Goal: Task Accomplishment & Management: Manage account settings

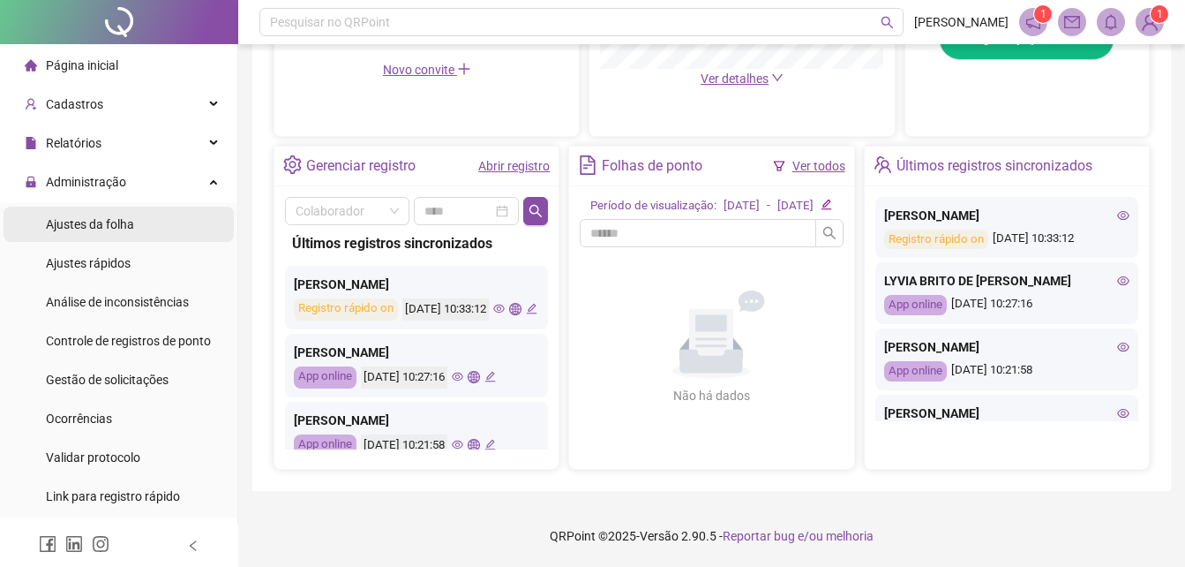
click at [144, 223] on li "Ajustes da folha" at bounding box center [119, 224] width 230 height 35
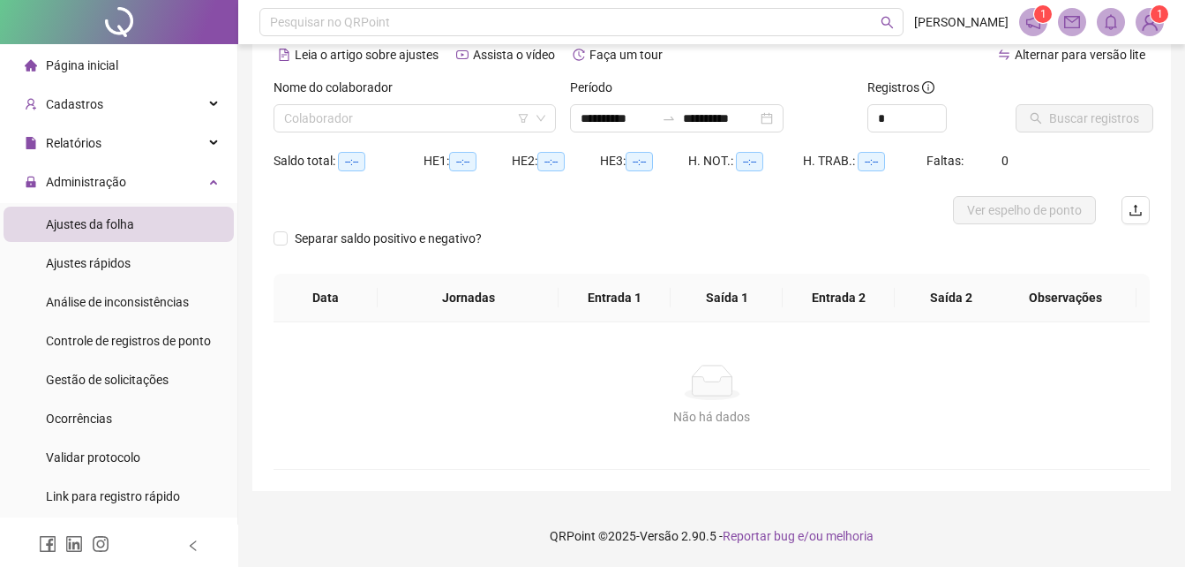
scroll to position [85, 0]
type input "**********"
click at [411, 123] on input "search" at bounding box center [406, 118] width 245 height 26
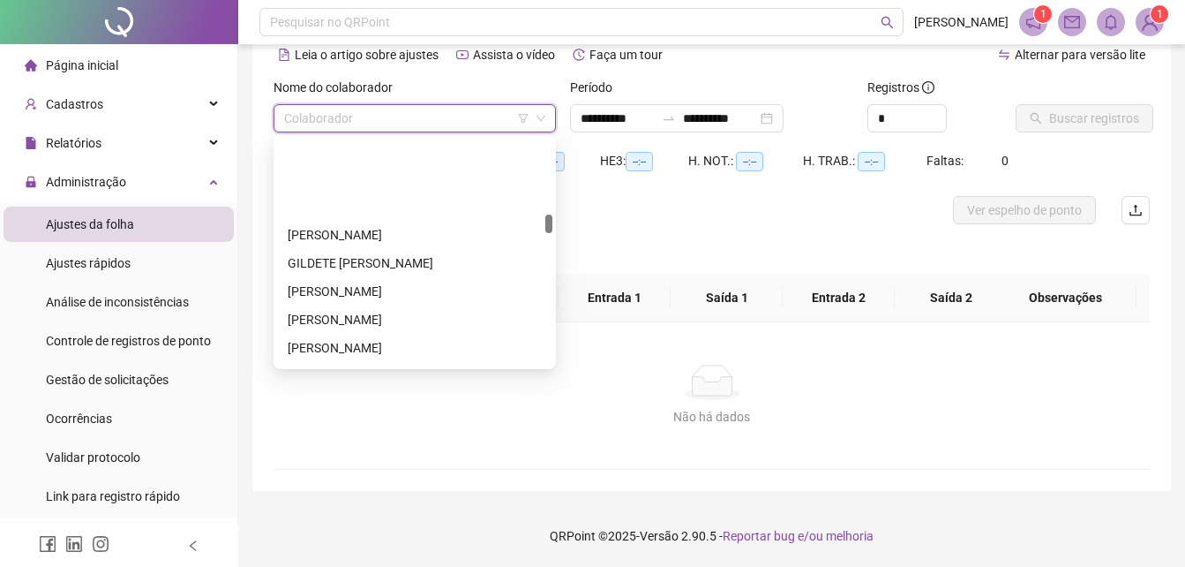
scroll to position [883, 0]
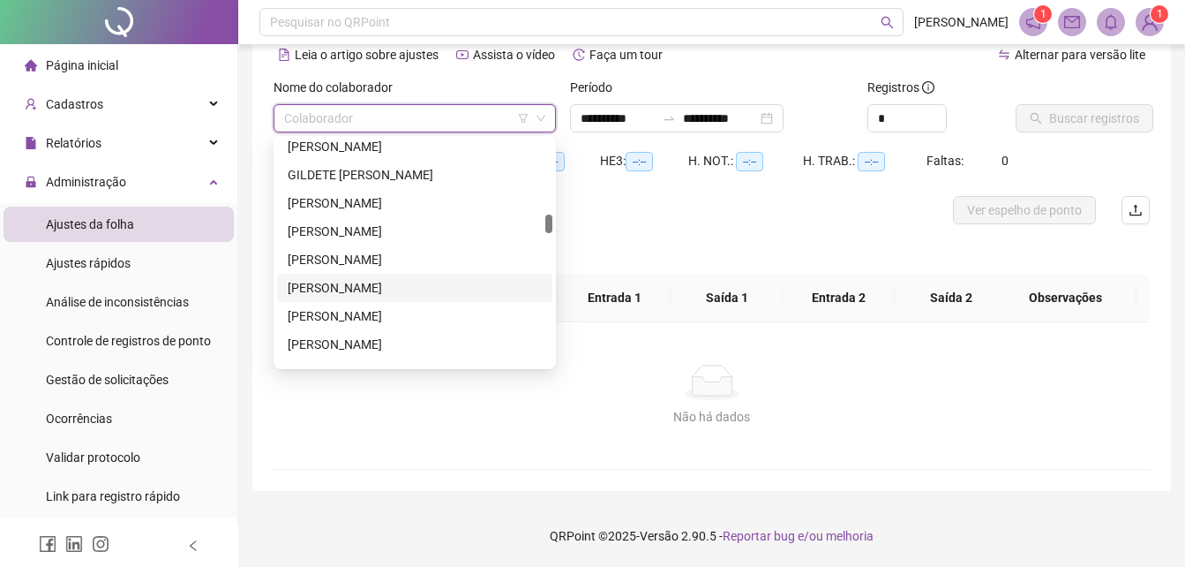
click at [370, 282] on div "[PERSON_NAME]" at bounding box center [415, 287] width 254 height 19
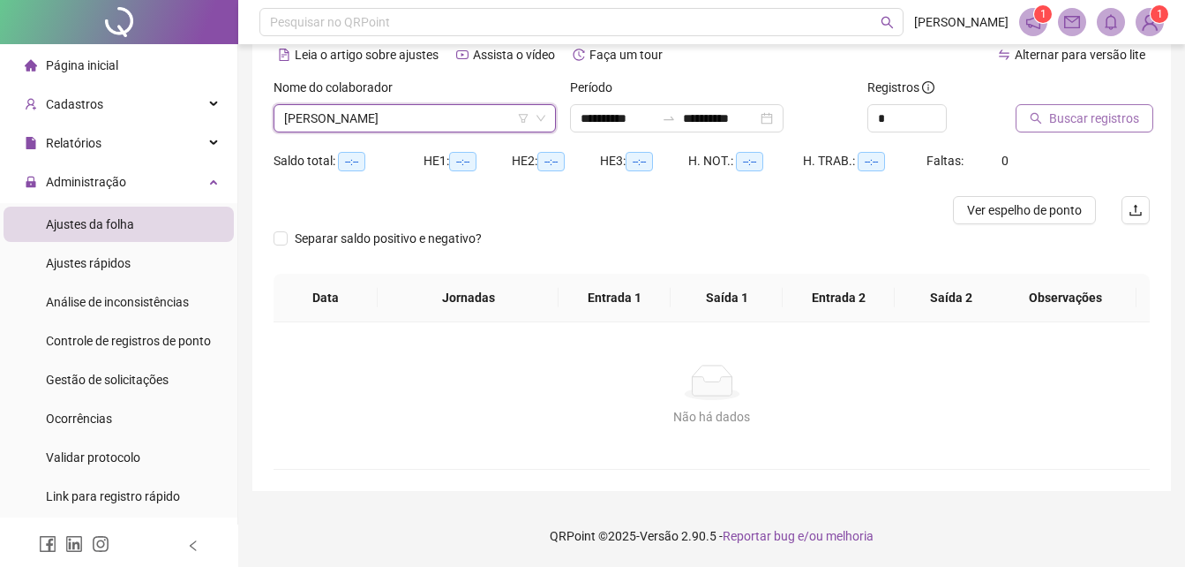
click at [1066, 118] on span "Buscar registros" at bounding box center [1094, 118] width 90 height 19
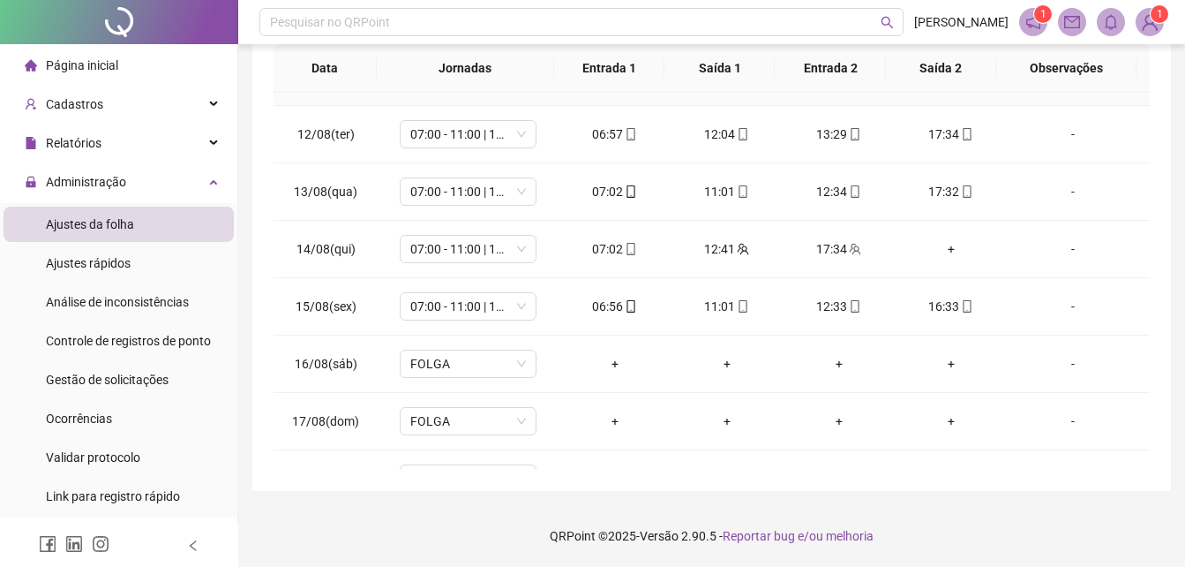
scroll to position [656, 0]
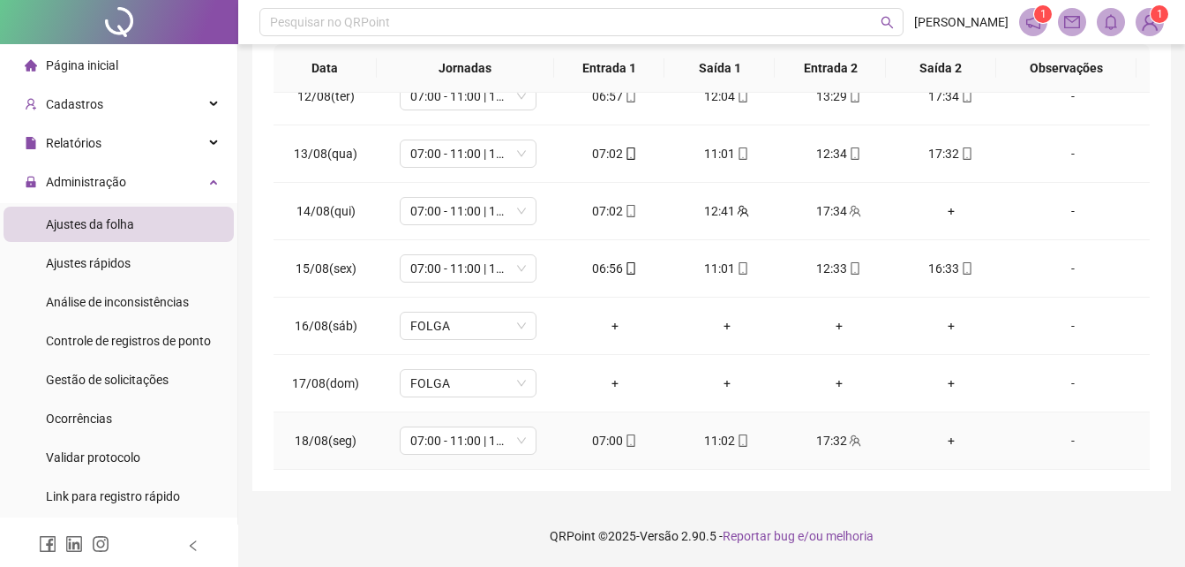
click at [937, 440] on div "+" at bounding box center [951, 440] width 84 height 19
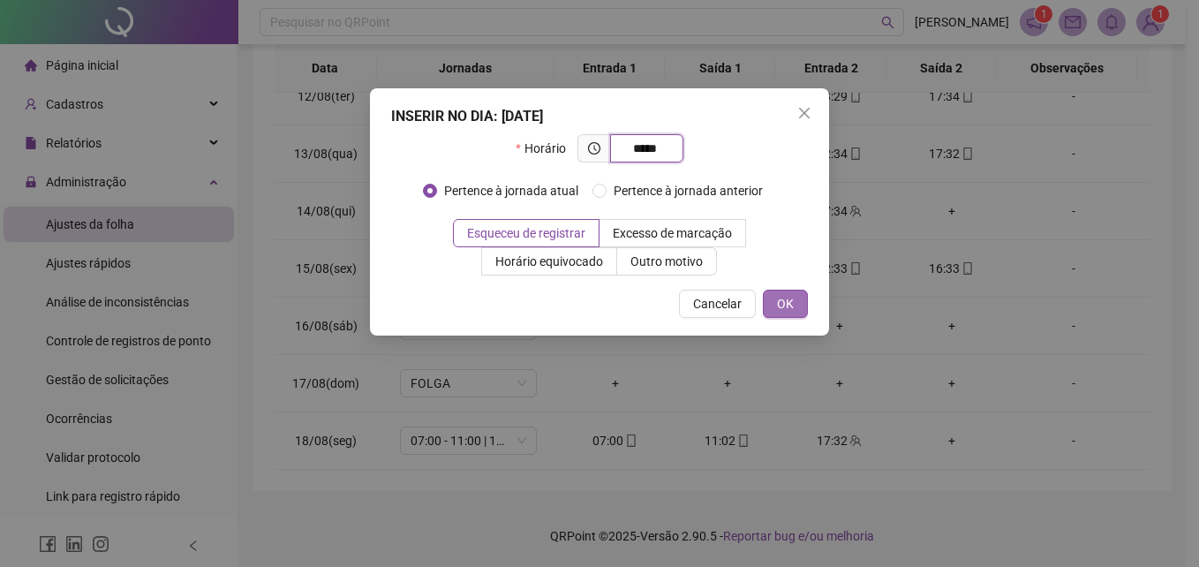
type input "*****"
click at [802, 308] on button "OK" at bounding box center [785, 303] width 45 height 28
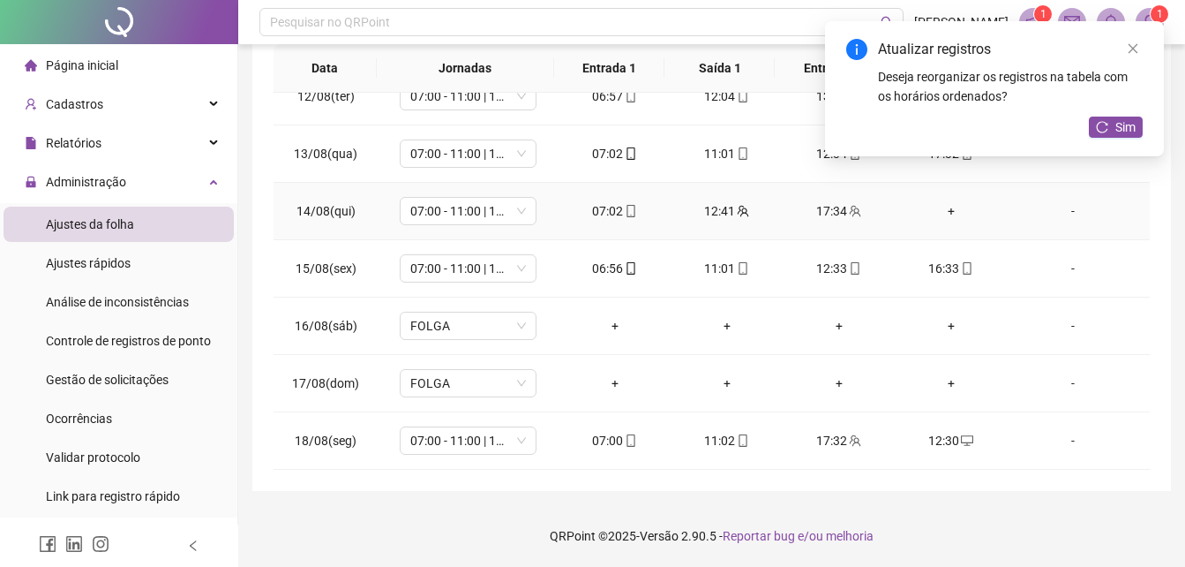
click at [942, 206] on div "+" at bounding box center [951, 210] width 84 height 19
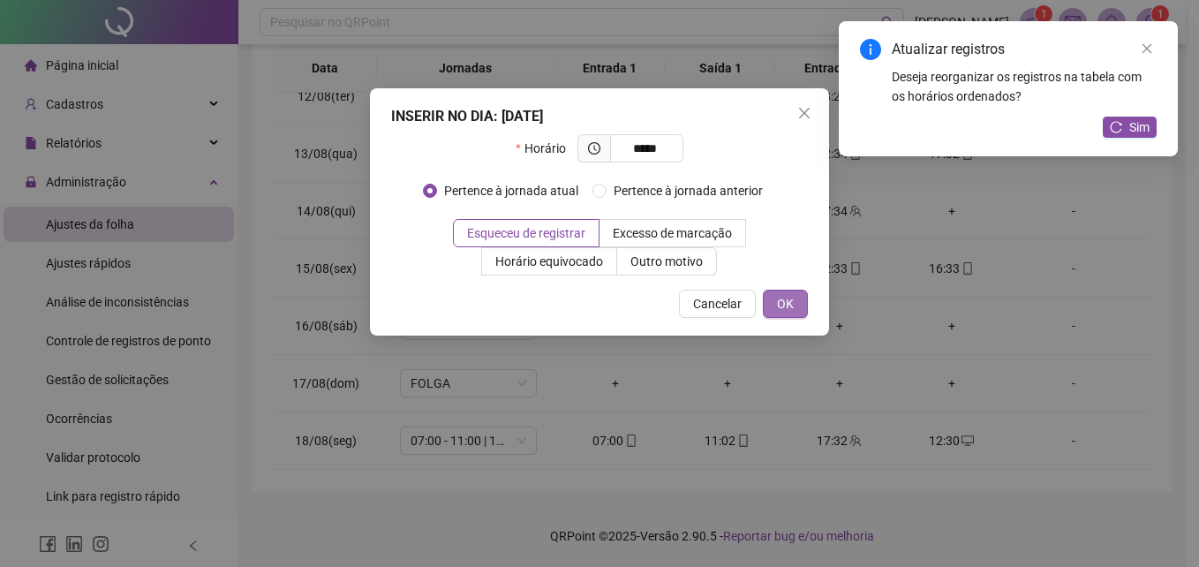
type input "*****"
click at [794, 299] on button "OK" at bounding box center [785, 303] width 45 height 28
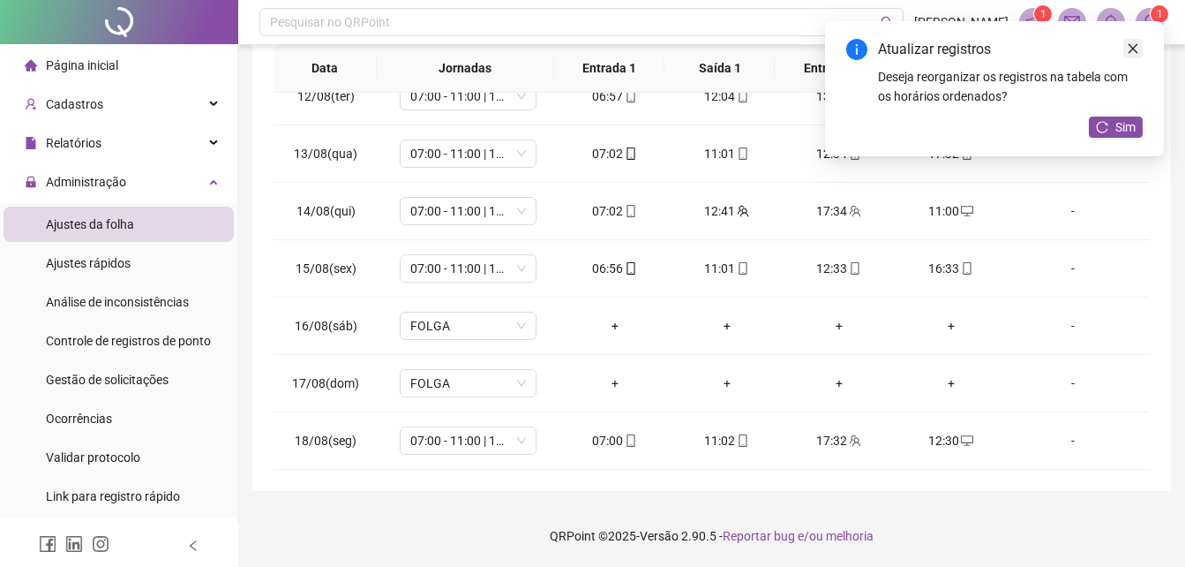
click at [1131, 48] on icon "close" at bounding box center [1133, 48] width 12 height 12
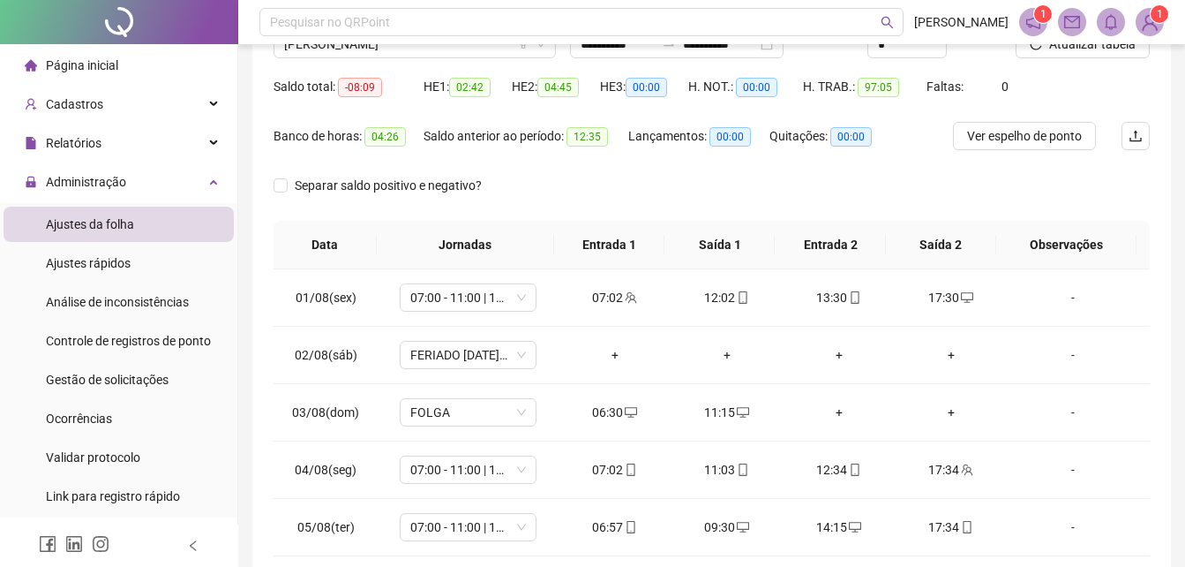
scroll to position [0, 0]
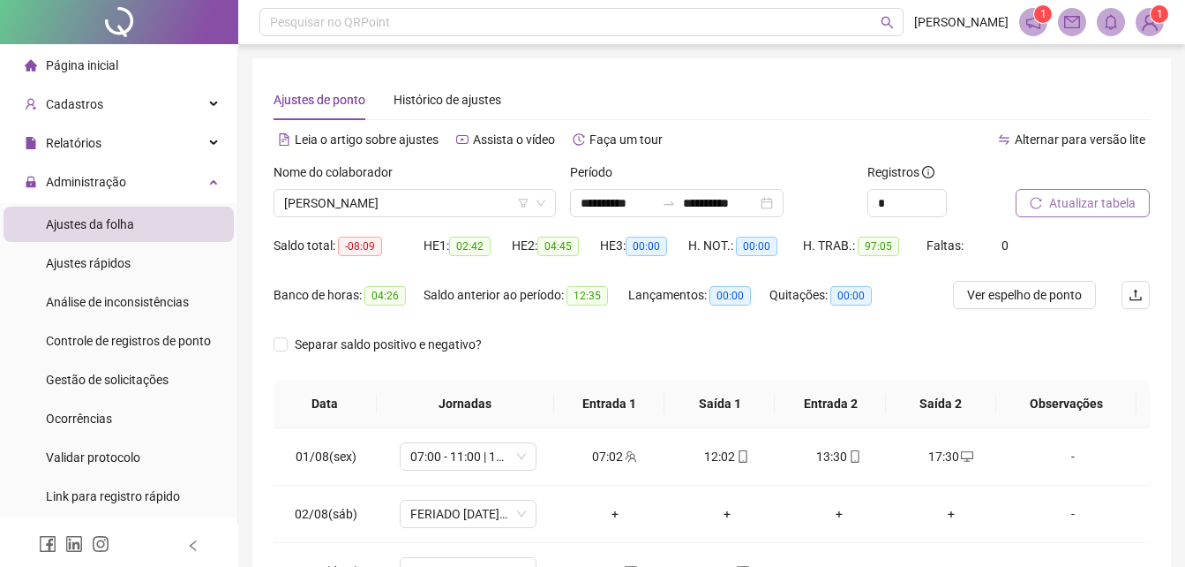
click at [1047, 200] on button "Atualizar tabela" at bounding box center [1083, 203] width 134 height 28
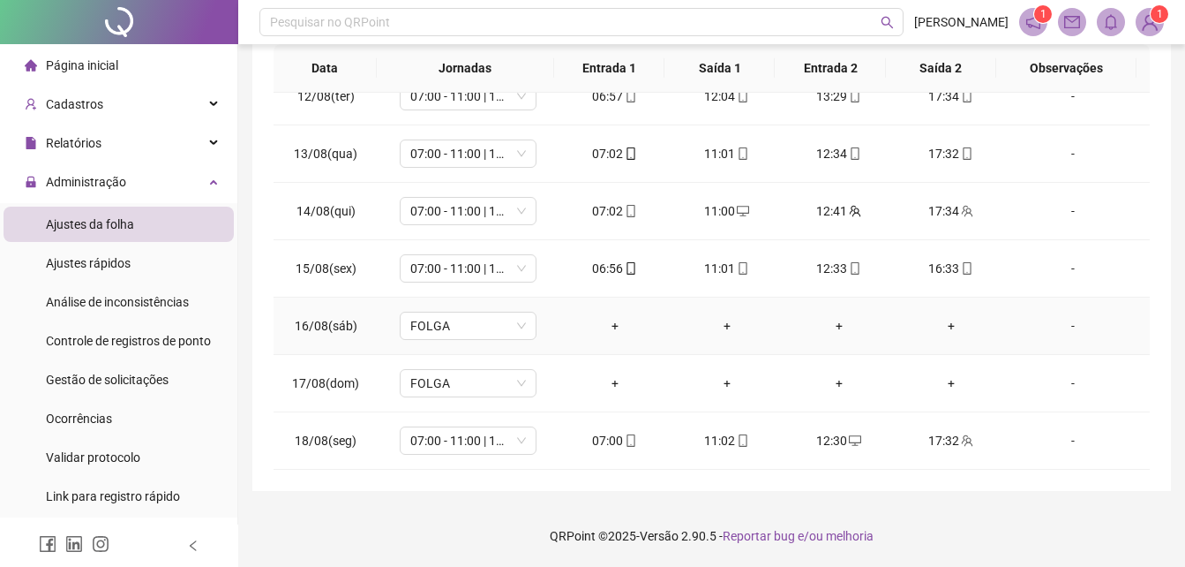
scroll to position [303, 0]
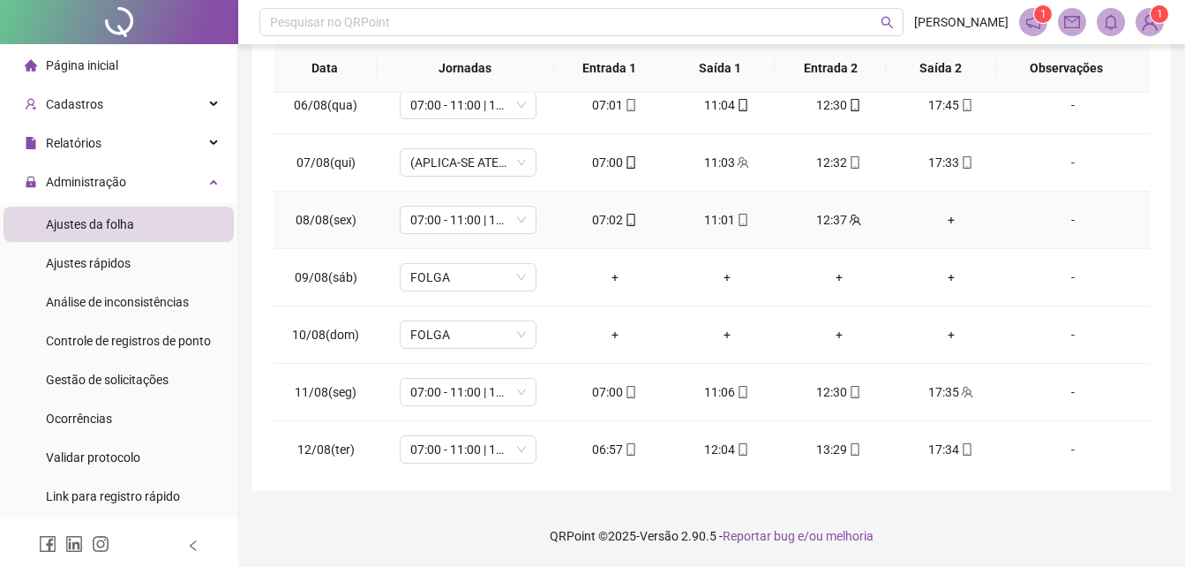
click at [943, 223] on div "+" at bounding box center [951, 219] width 84 height 19
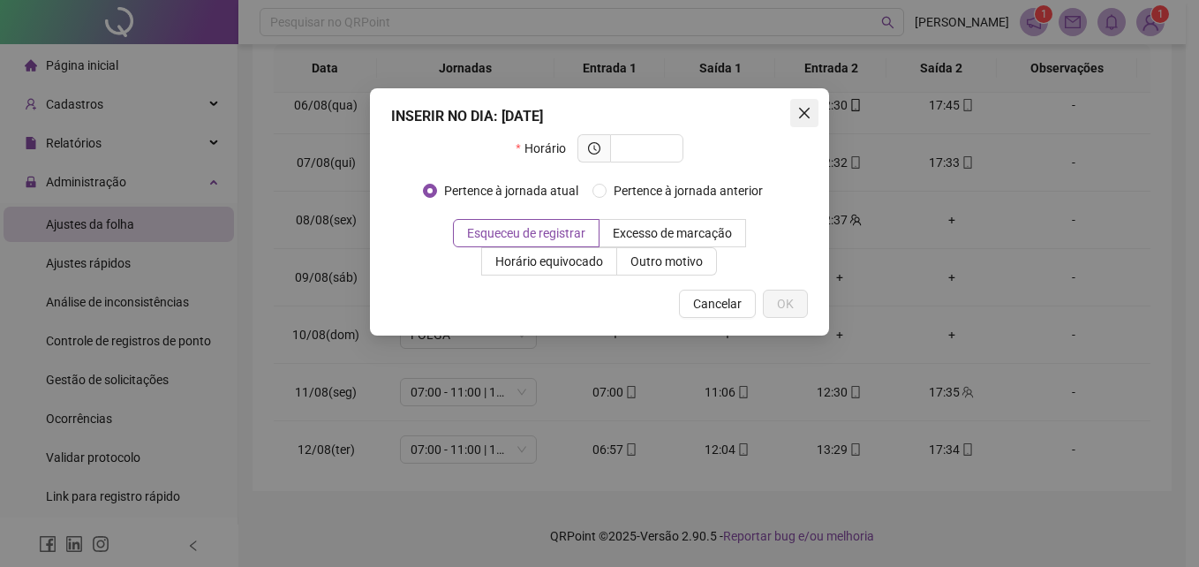
click at [810, 115] on icon "close" at bounding box center [804, 113] width 14 height 14
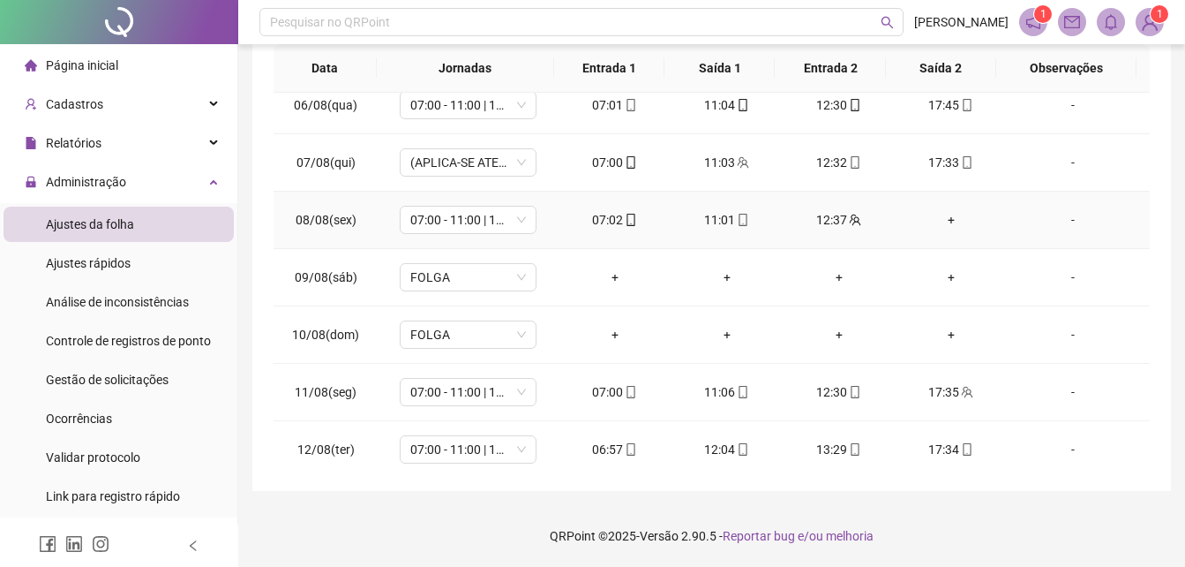
click at [942, 216] on div "+" at bounding box center [951, 219] width 84 height 19
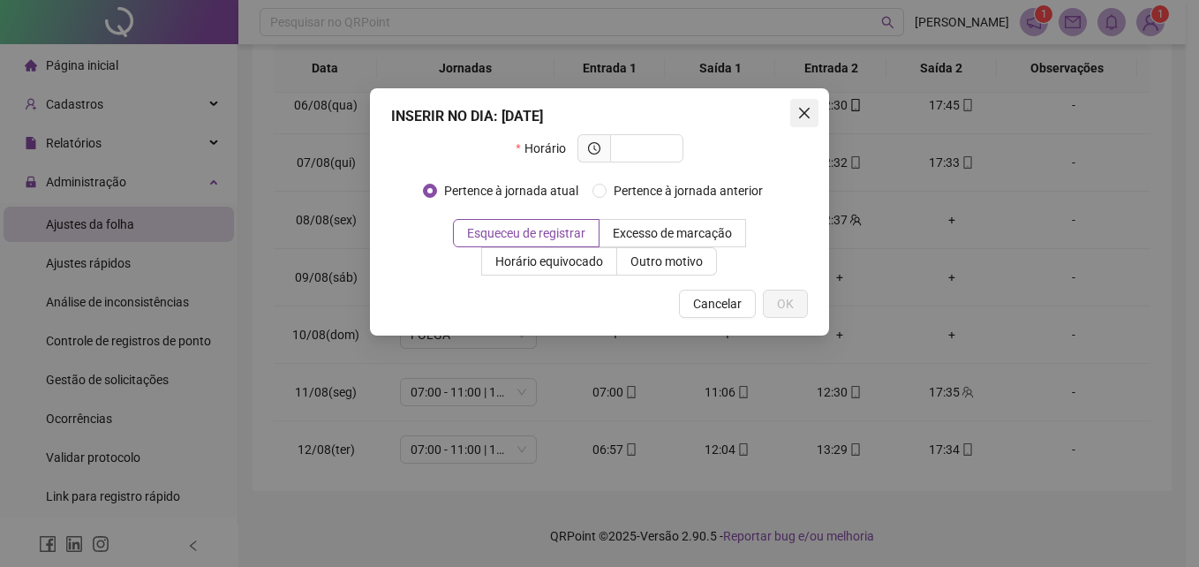
click at [797, 120] on button "Close" at bounding box center [804, 113] width 28 height 28
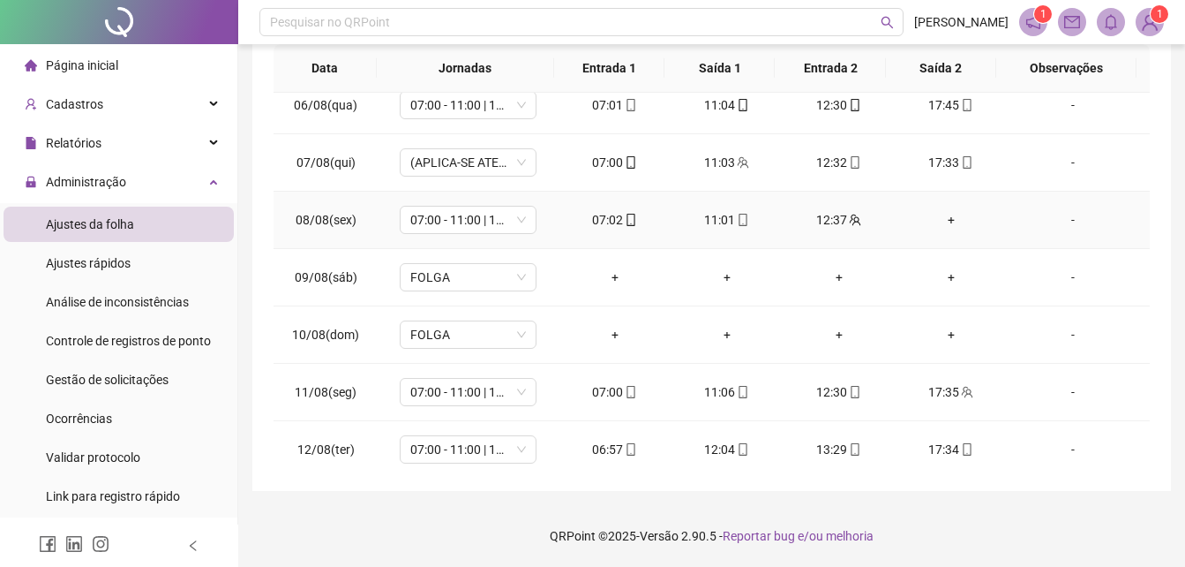
click at [936, 219] on div "+" at bounding box center [951, 219] width 84 height 19
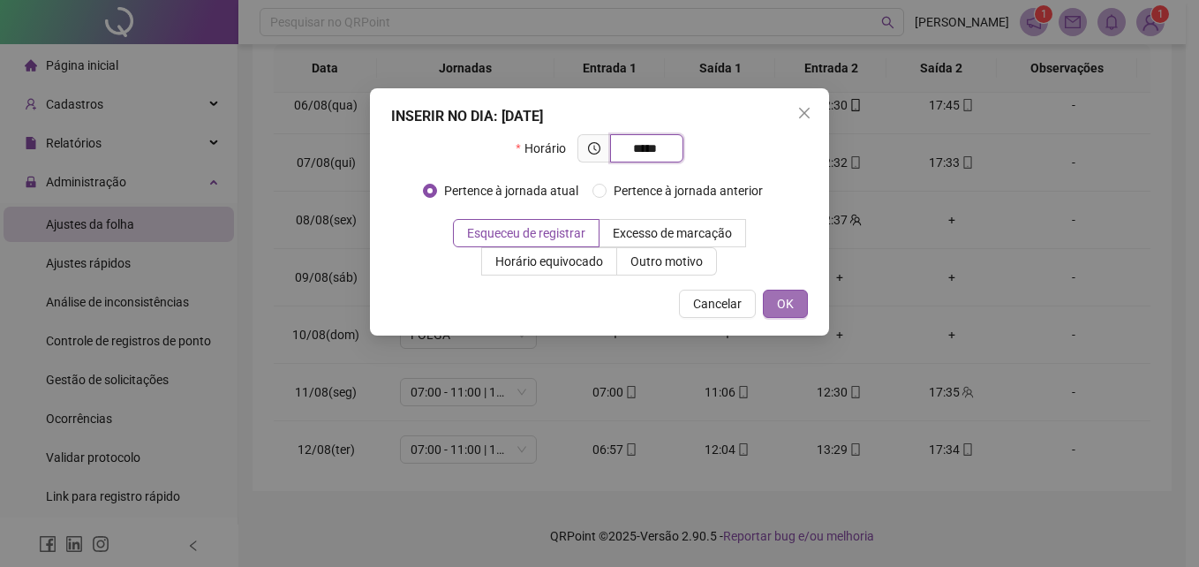
type input "*****"
click at [792, 304] on span "OK" at bounding box center [785, 303] width 17 height 19
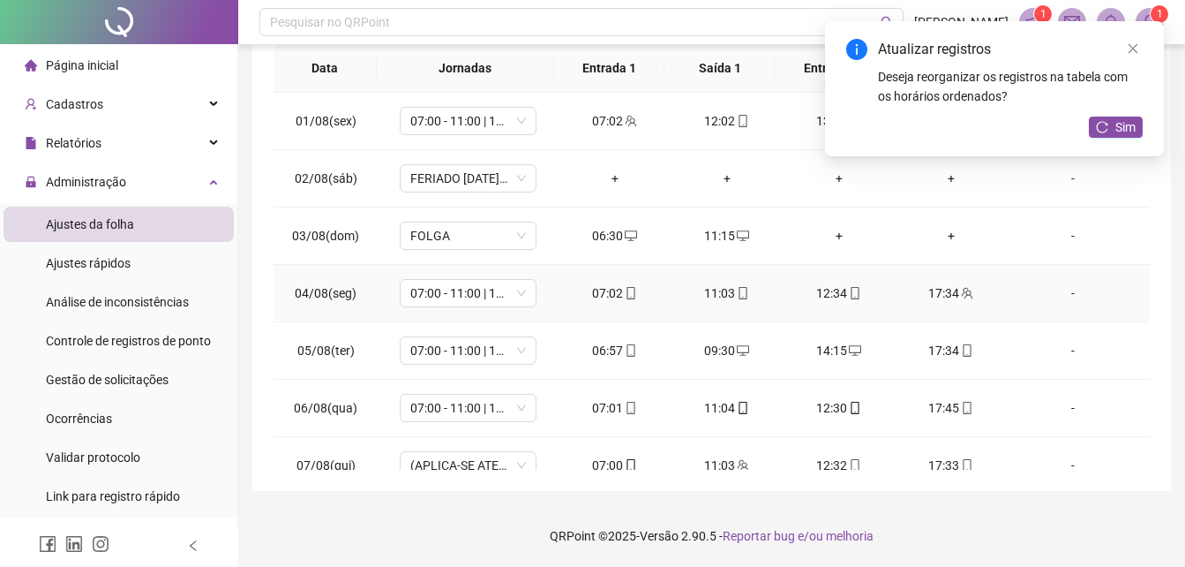
scroll to position [0, 0]
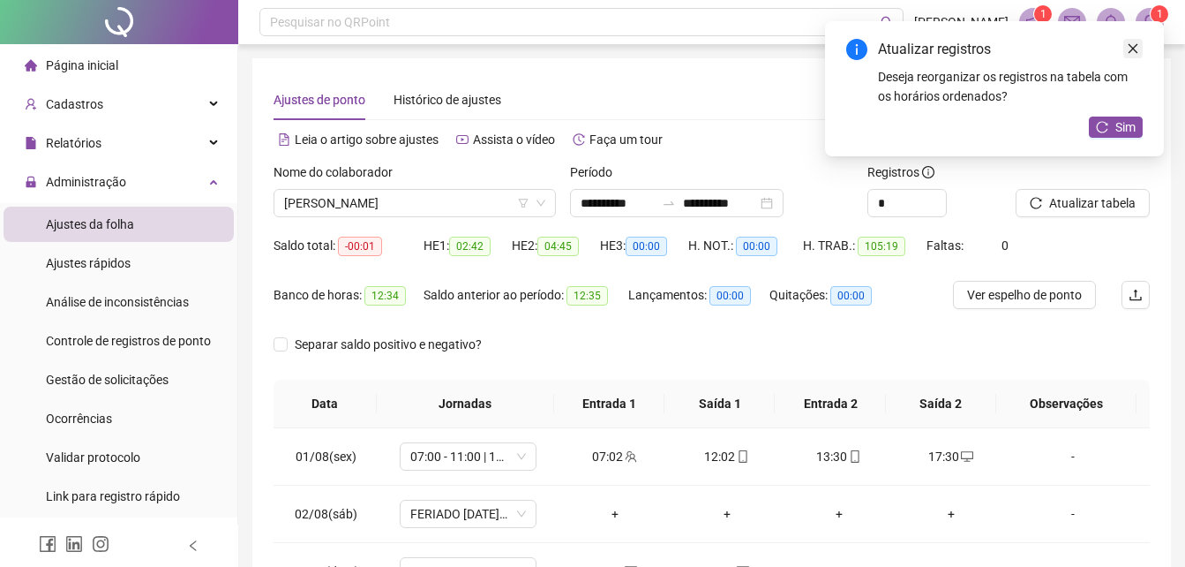
click at [1128, 53] on icon "close" at bounding box center [1133, 48] width 12 height 12
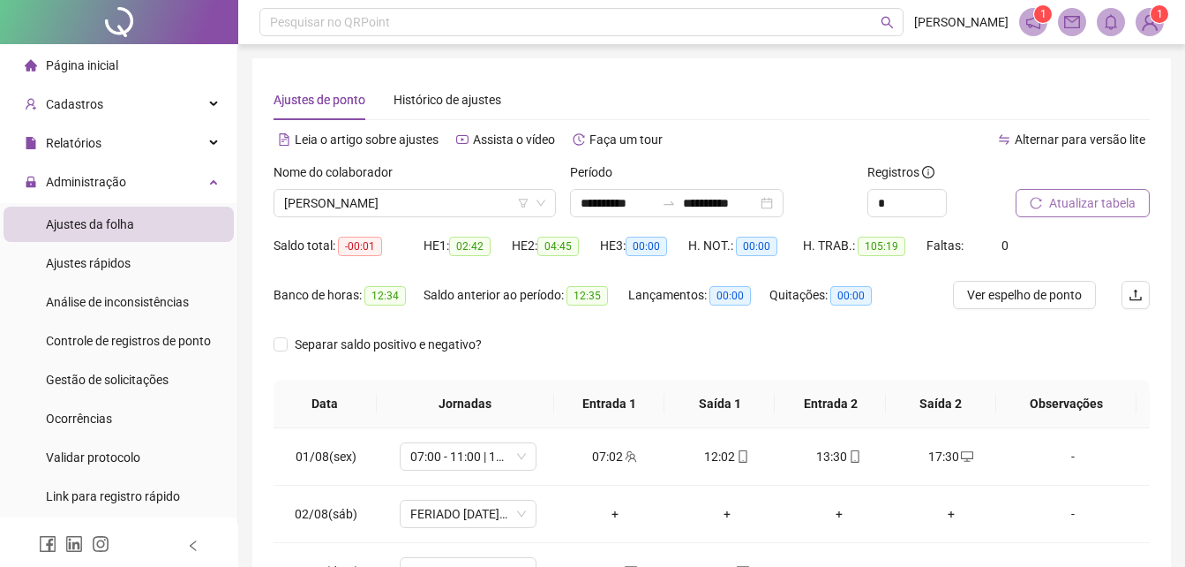
click at [1068, 207] on span "Atualizar tabela" at bounding box center [1092, 202] width 86 height 19
click at [655, 209] on input "**********" at bounding box center [618, 202] width 74 height 19
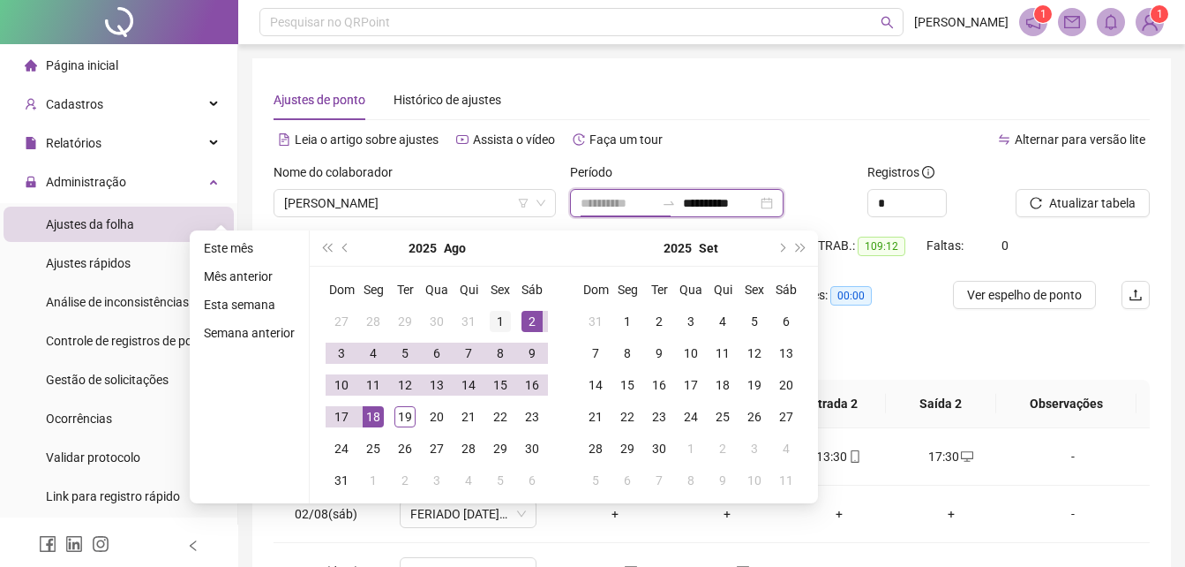
type input "**********"
click at [491, 316] on div "1" at bounding box center [500, 321] width 21 height 21
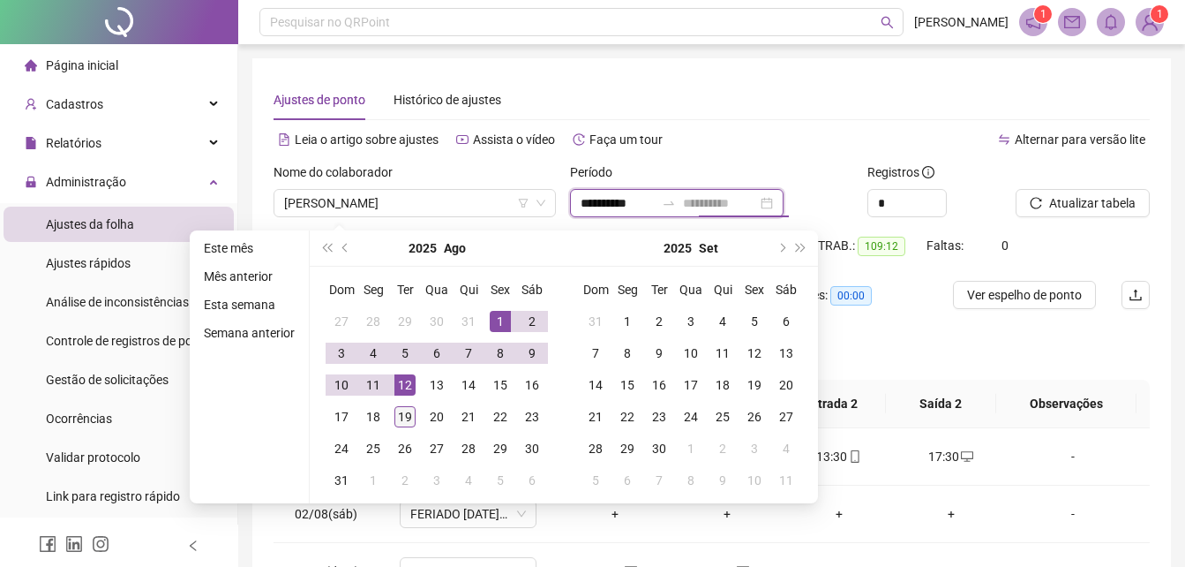
type input "**********"
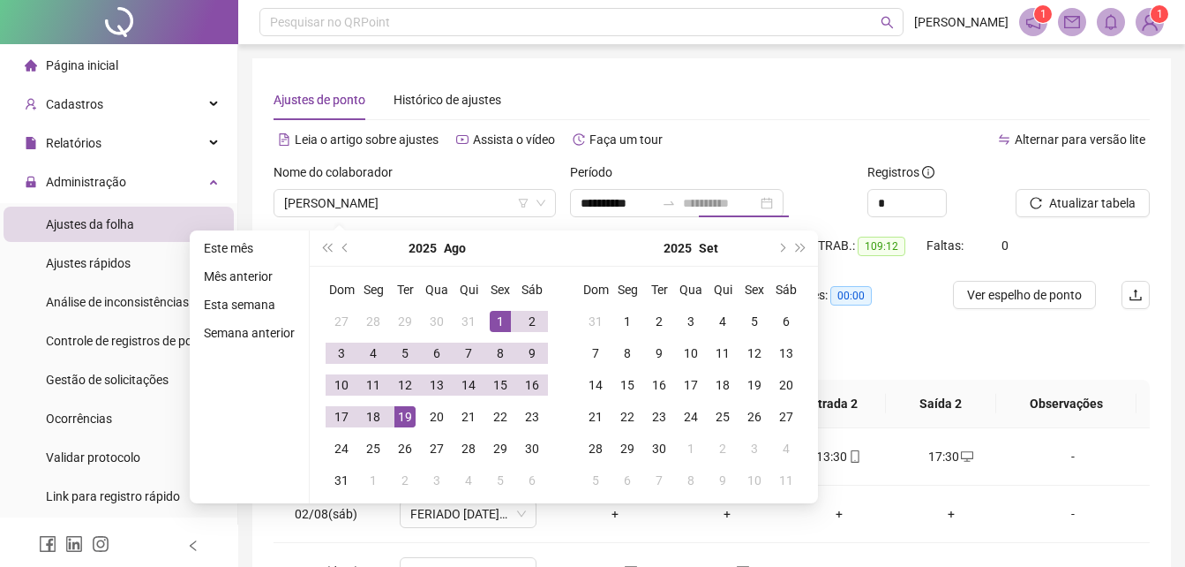
click at [410, 410] on div "19" at bounding box center [405, 416] width 21 height 21
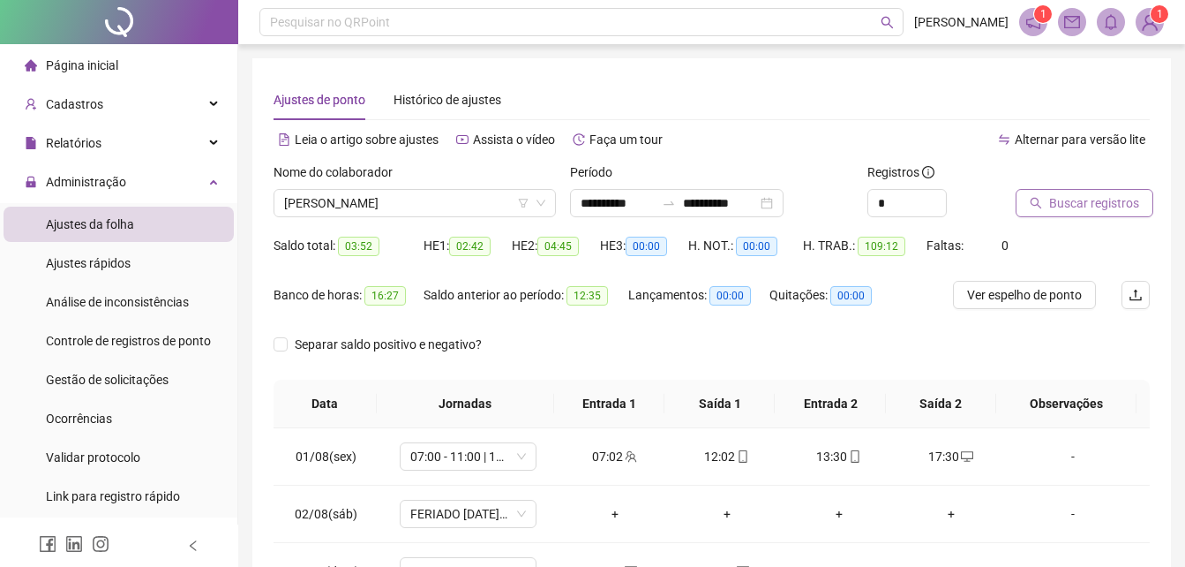
click at [1026, 197] on button "Buscar registros" at bounding box center [1085, 203] width 138 height 28
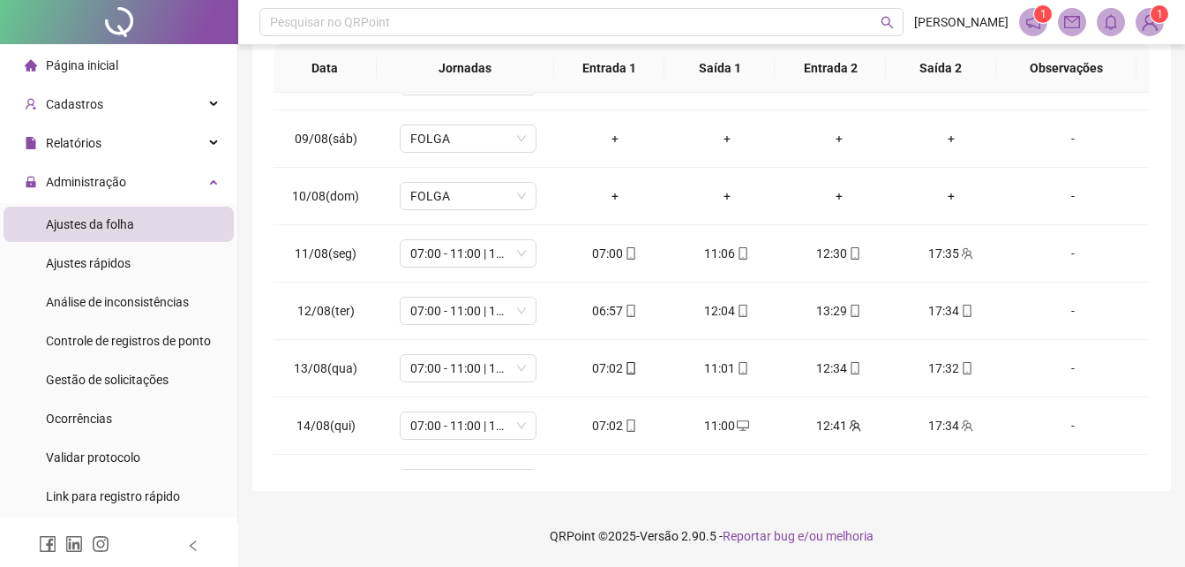
scroll to position [713, 0]
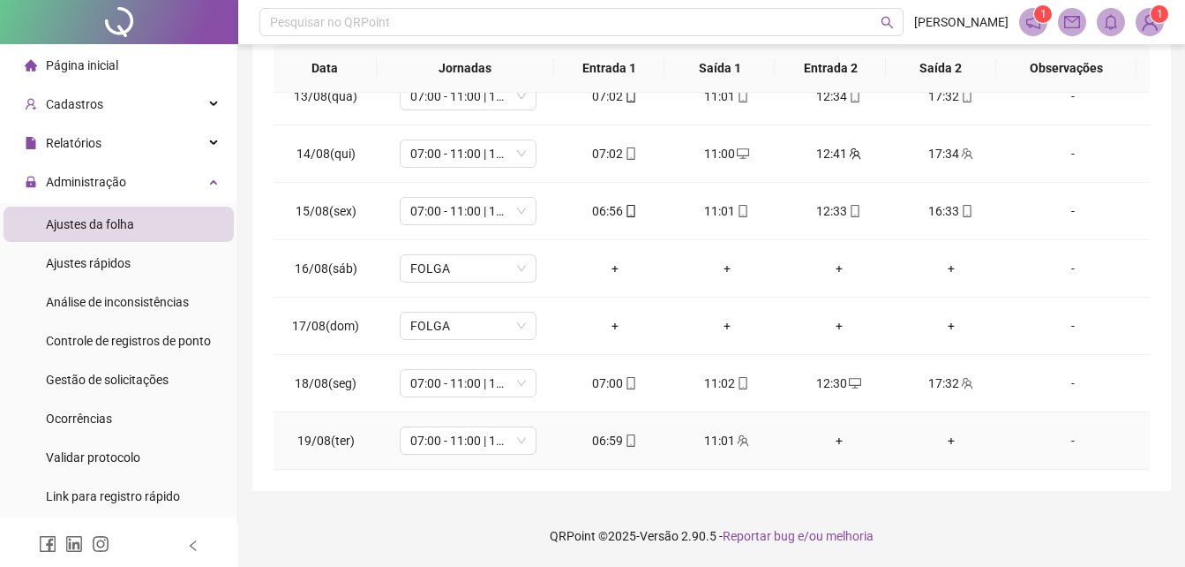
click at [831, 440] on div "+" at bounding box center [839, 440] width 84 height 19
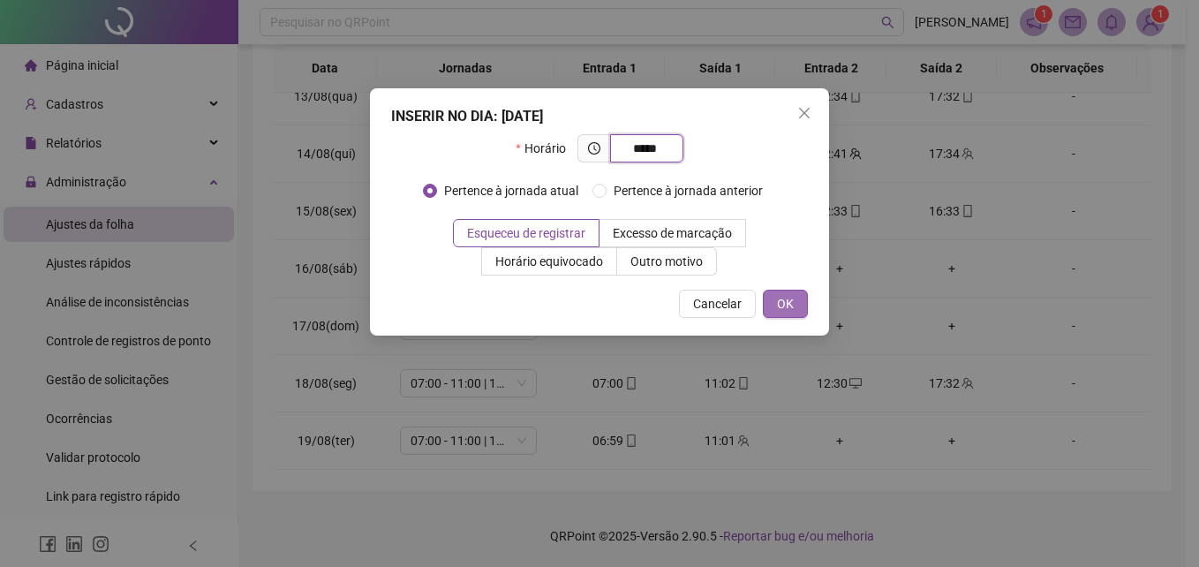
type input "*****"
click at [778, 299] on span "OK" at bounding box center [785, 303] width 17 height 19
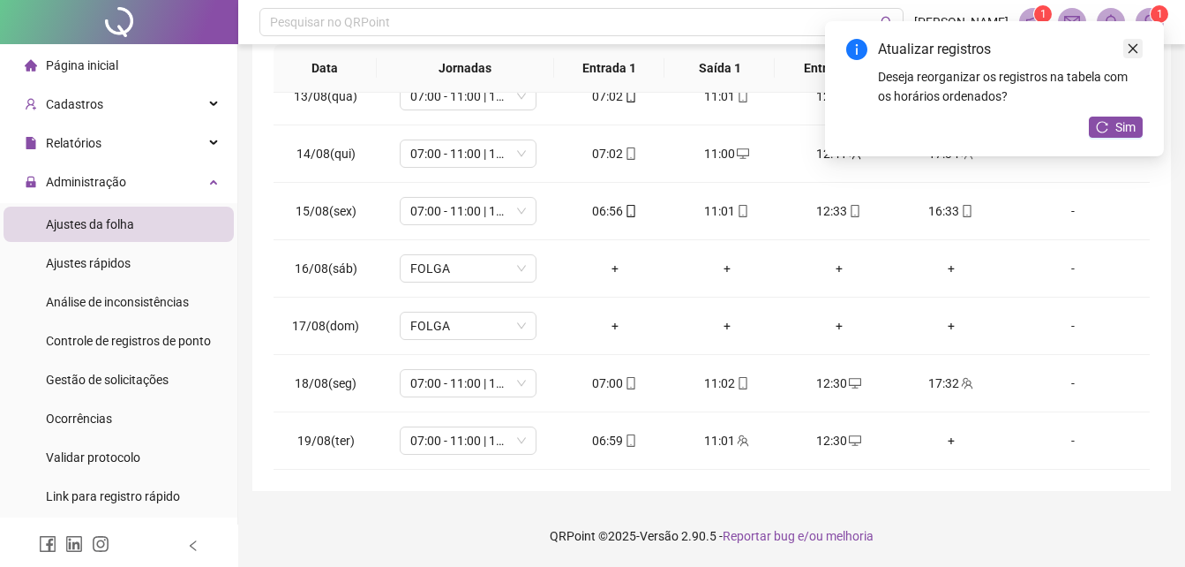
click at [1131, 43] on icon "close" at bounding box center [1133, 48] width 12 height 12
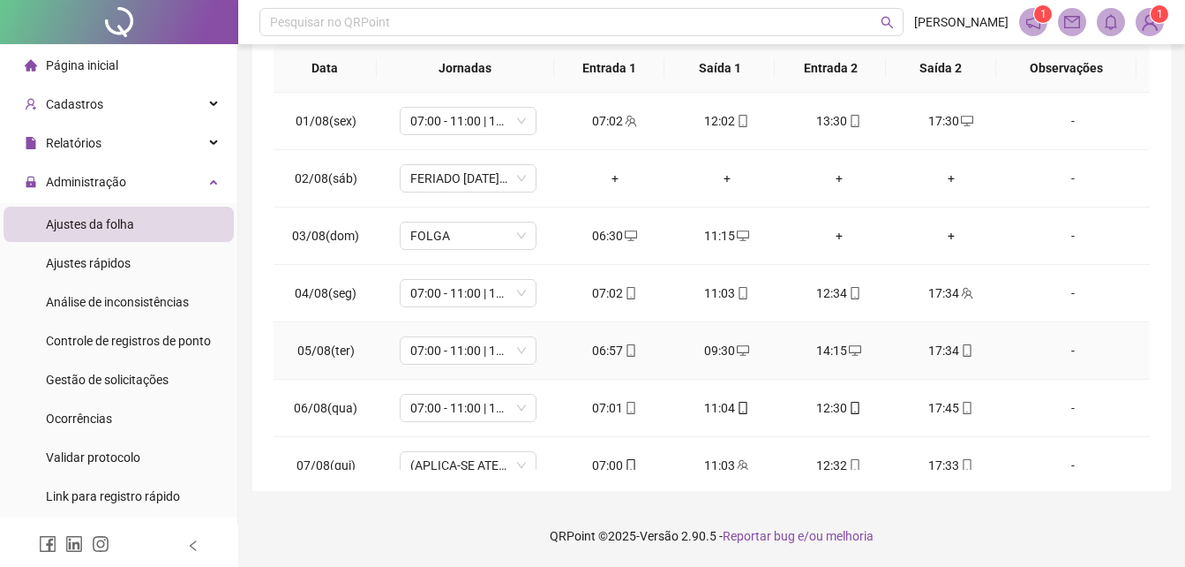
scroll to position [0, 0]
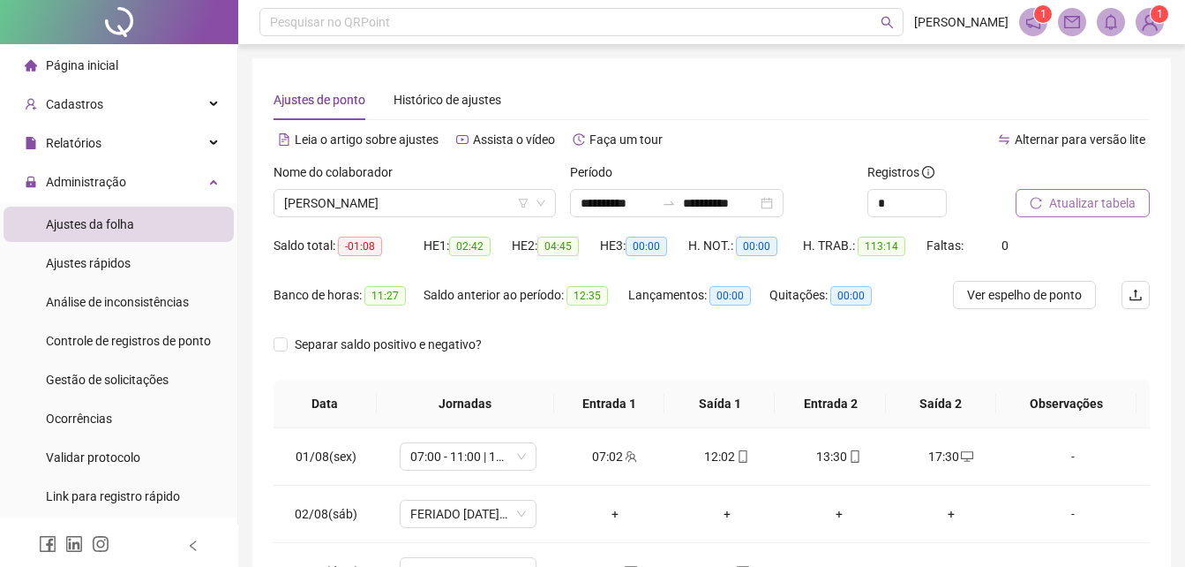
click at [1050, 206] on span "Atualizar tabela" at bounding box center [1092, 202] width 86 height 19
click at [482, 207] on span "[PERSON_NAME]" at bounding box center [414, 203] width 261 height 26
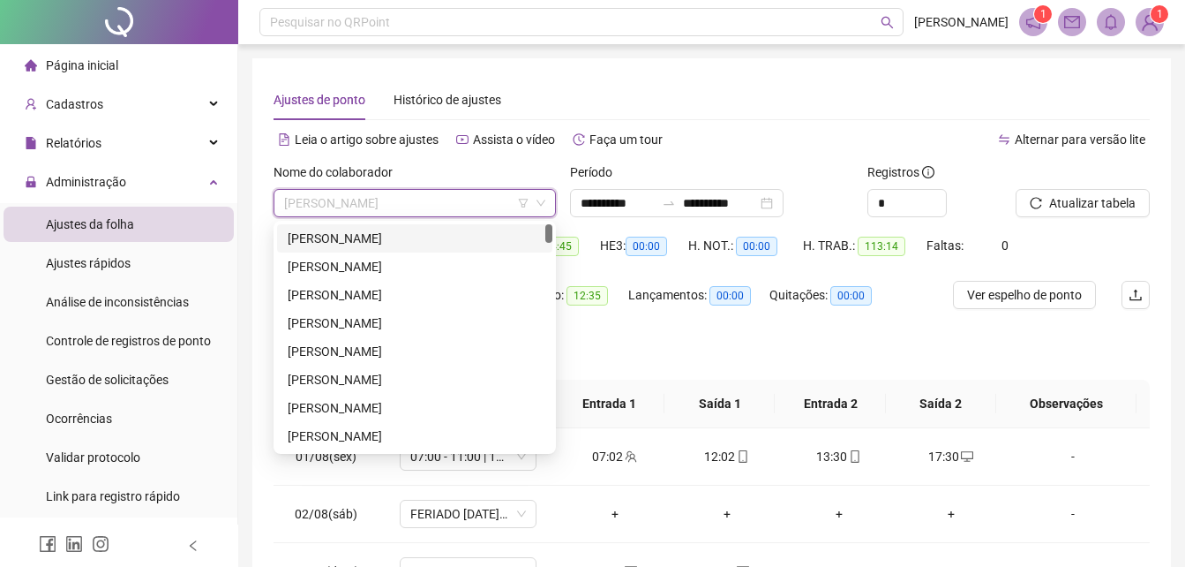
click at [406, 233] on div "[PERSON_NAME]" at bounding box center [415, 238] width 254 height 19
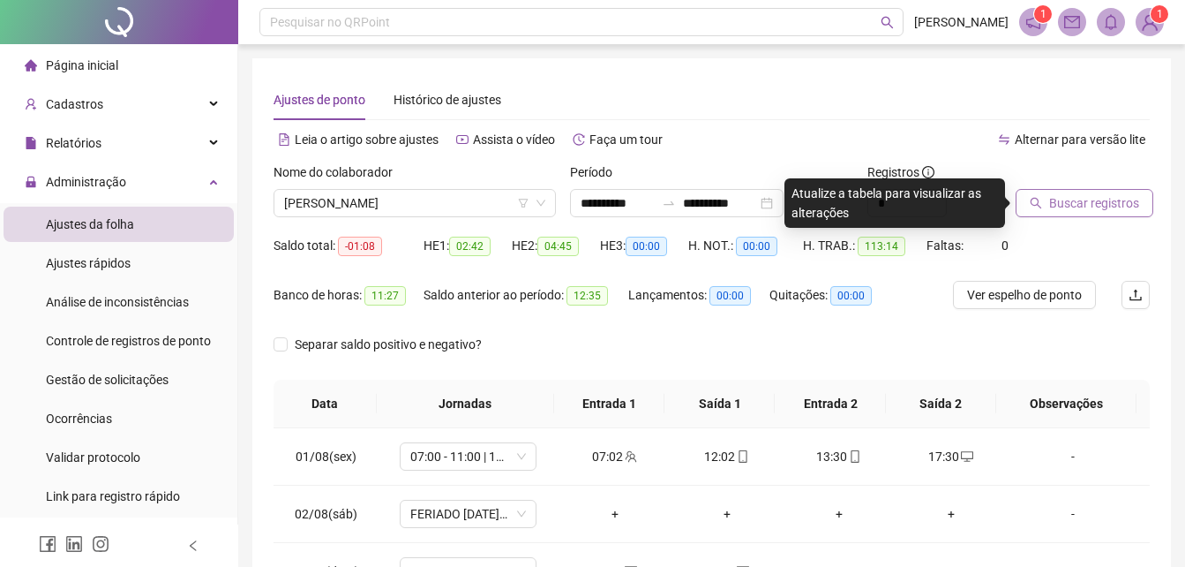
click at [1049, 210] on span "Buscar registros" at bounding box center [1094, 202] width 90 height 19
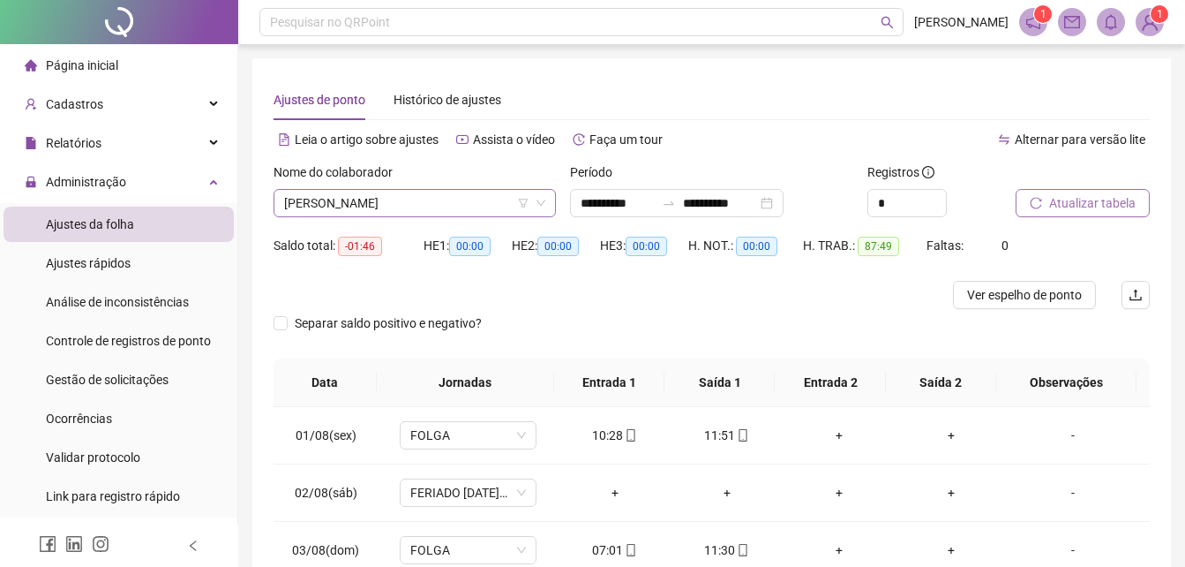
click at [451, 210] on span "[PERSON_NAME]" at bounding box center [414, 203] width 261 height 26
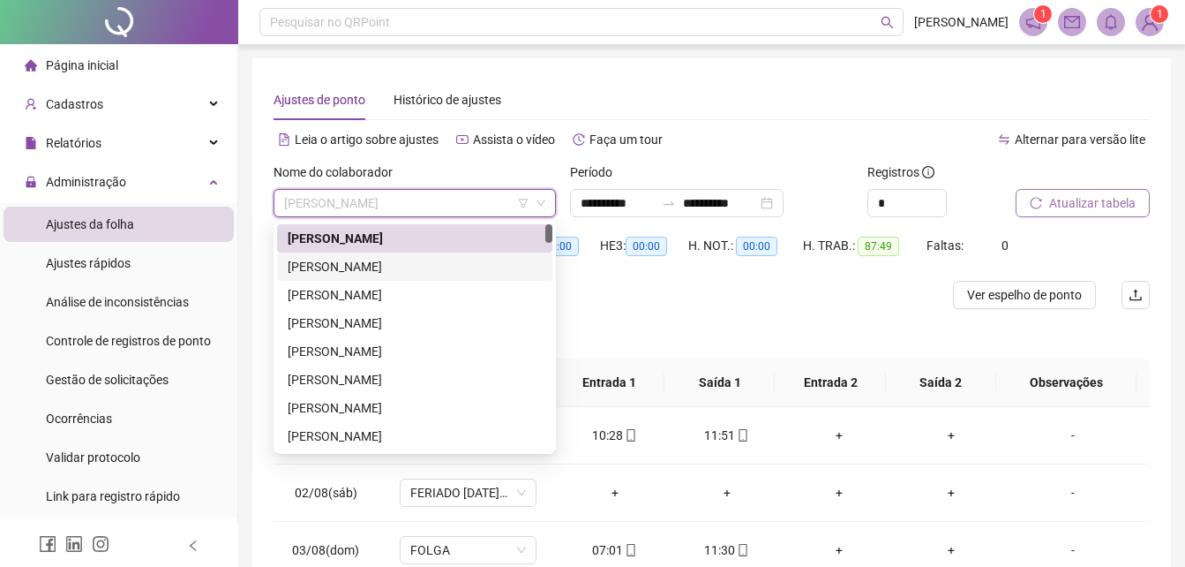
click at [423, 267] on div "[PERSON_NAME]" at bounding box center [415, 266] width 254 height 19
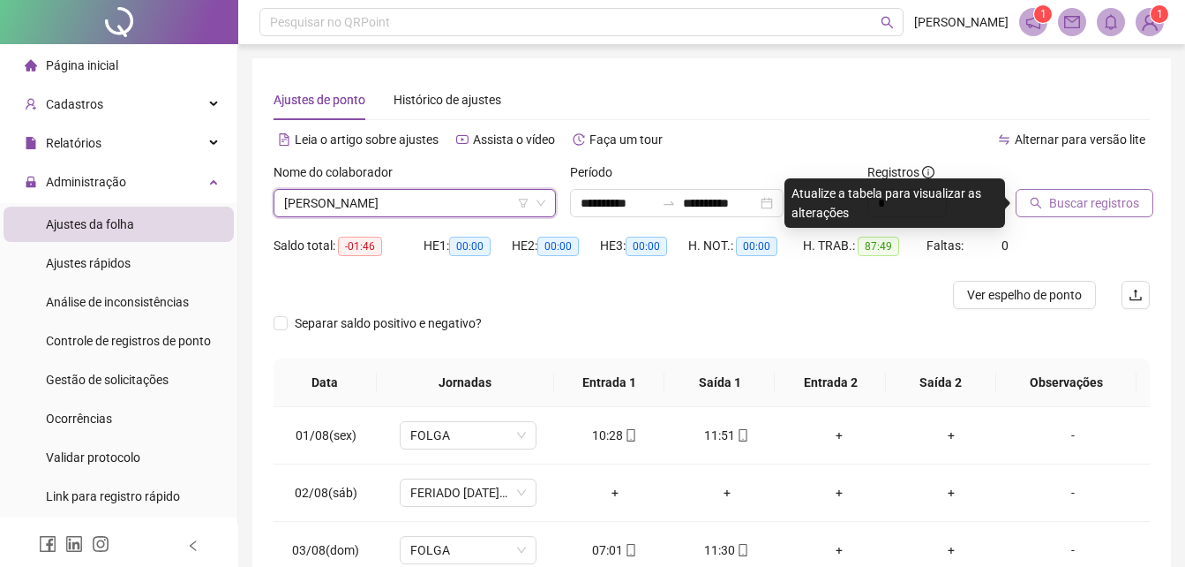
click at [1086, 207] on span "Buscar registros" at bounding box center [1094, 202] width 90 height 19
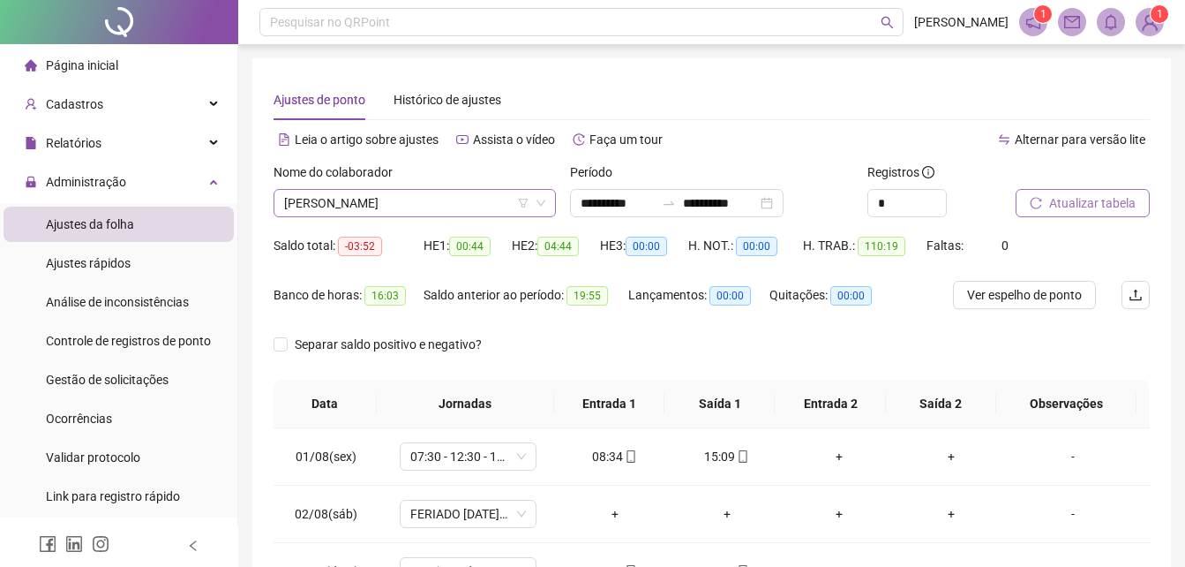
click at [490, 206] on span "[PERSON_NAME]" at bounding box center [414, 203] width 261 height 26
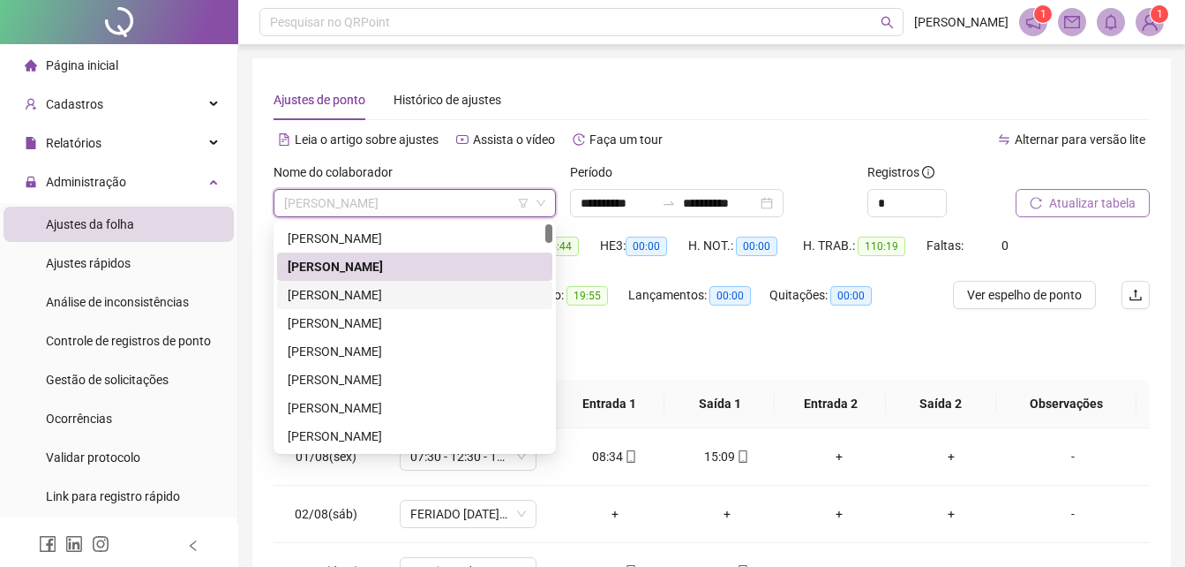
click at [432, 290] on div "[PERSON_NAME]" at bounding box center [415, 294] width 254 height 19
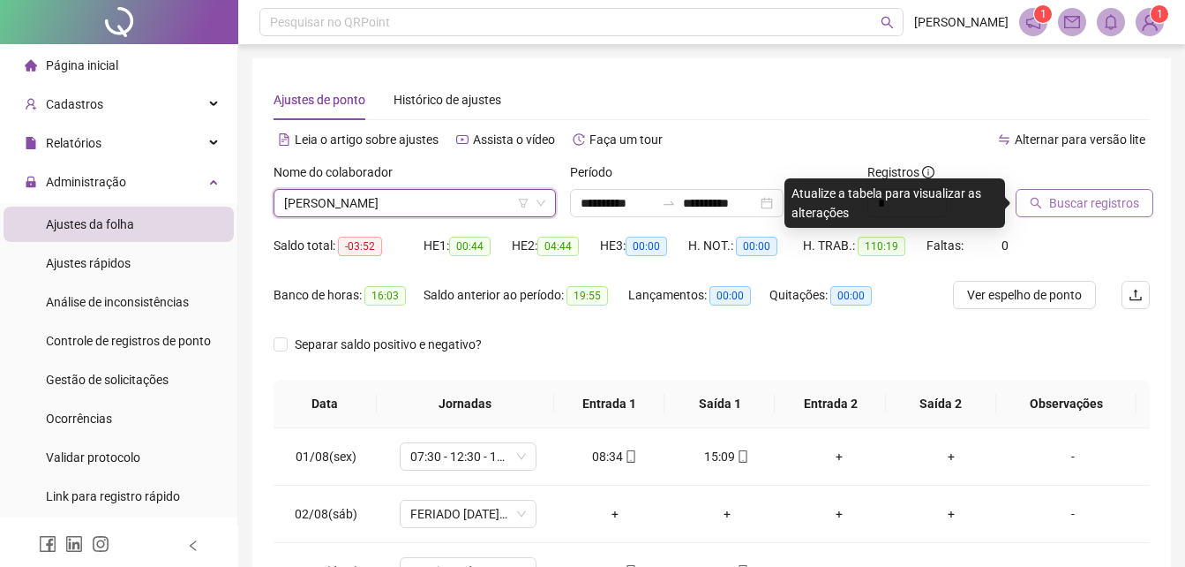
click at [1042, 207] on button "Buscar registros" at bounding box center [1085, 203] width 138 height 28
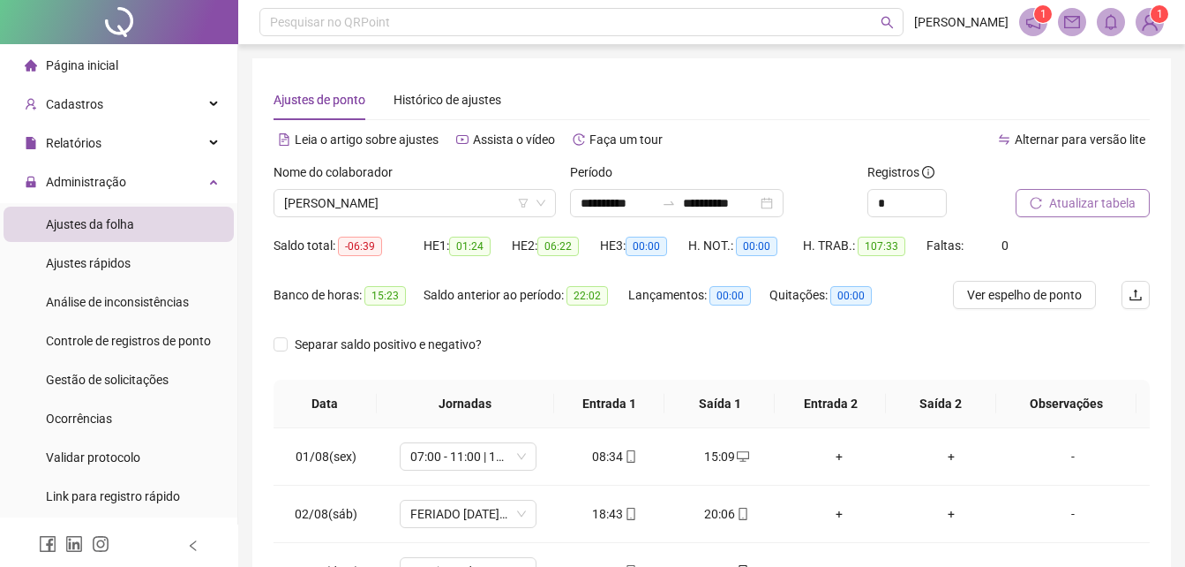
click at [1082, 198] on span "Atualizar tabela" at bounding box center [1092, 202] width 86 height 19
click at [476, 210] on span "[PERSON_NAME]" at bounding box center [414, 203] width 261 height 26
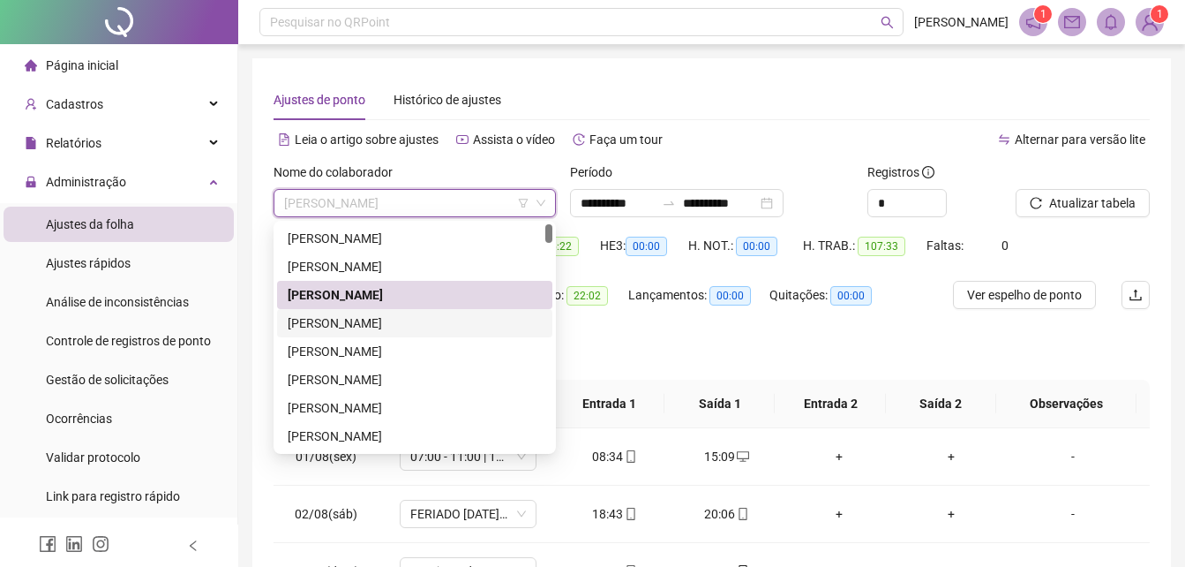
click at [387, 318] on div "[PERSON_NAME]" at bounding box center [415, 322] width 254 height 19
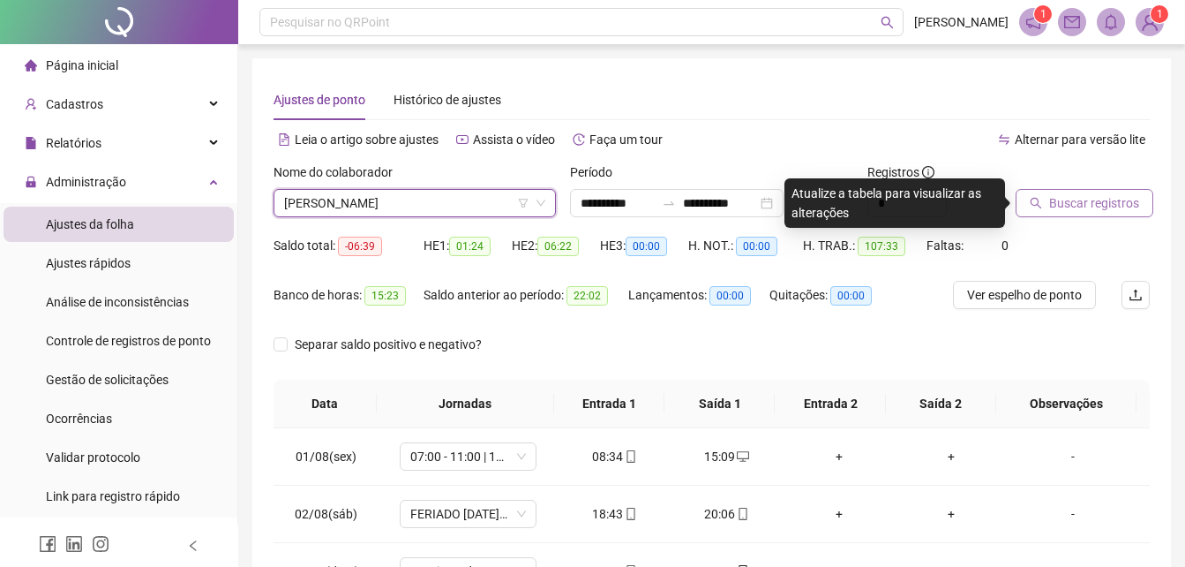
click at [1090, 203] on span "Buscar registros" at bounding box center [1094, 202] width 90 height 19
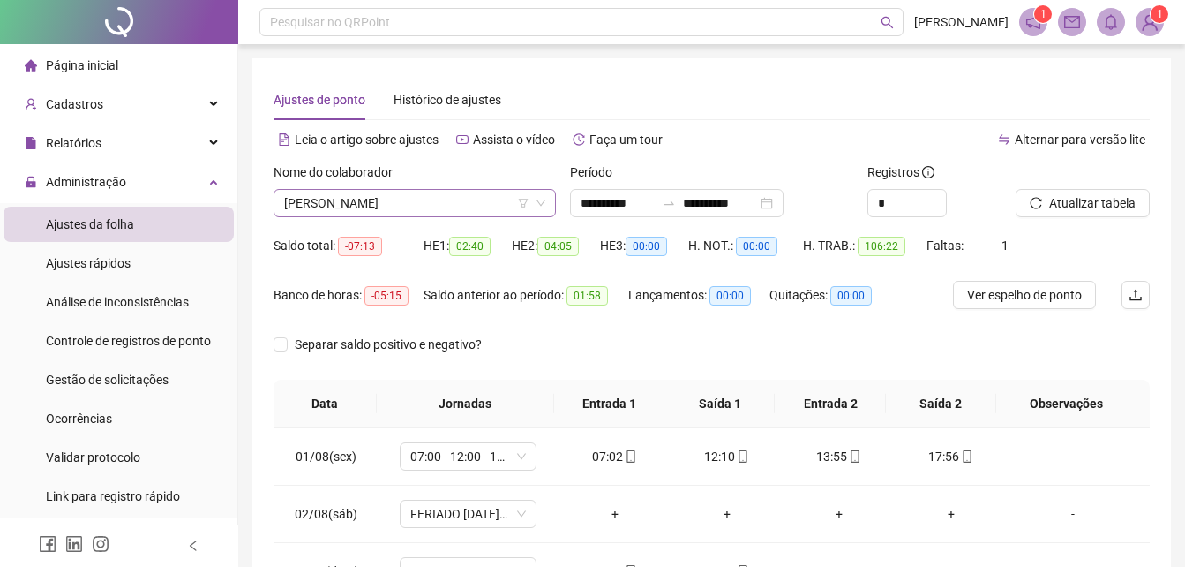
click at [483, 195] on span "[PERSON_NAME]" at bounding box center [414, 203] width 261 height 26
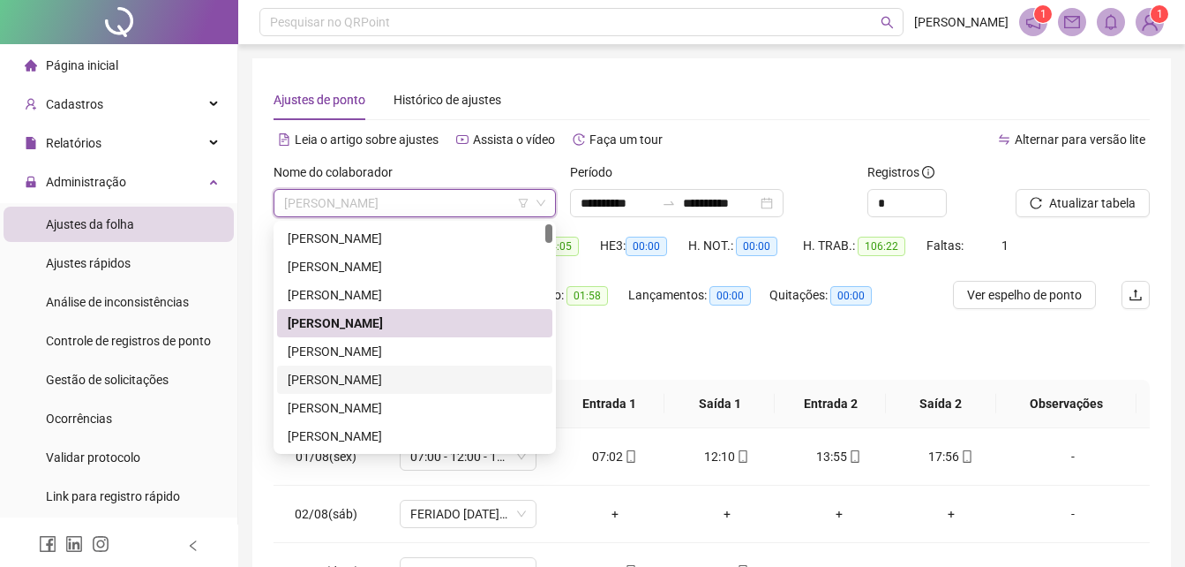
scroll to position [177, 0]
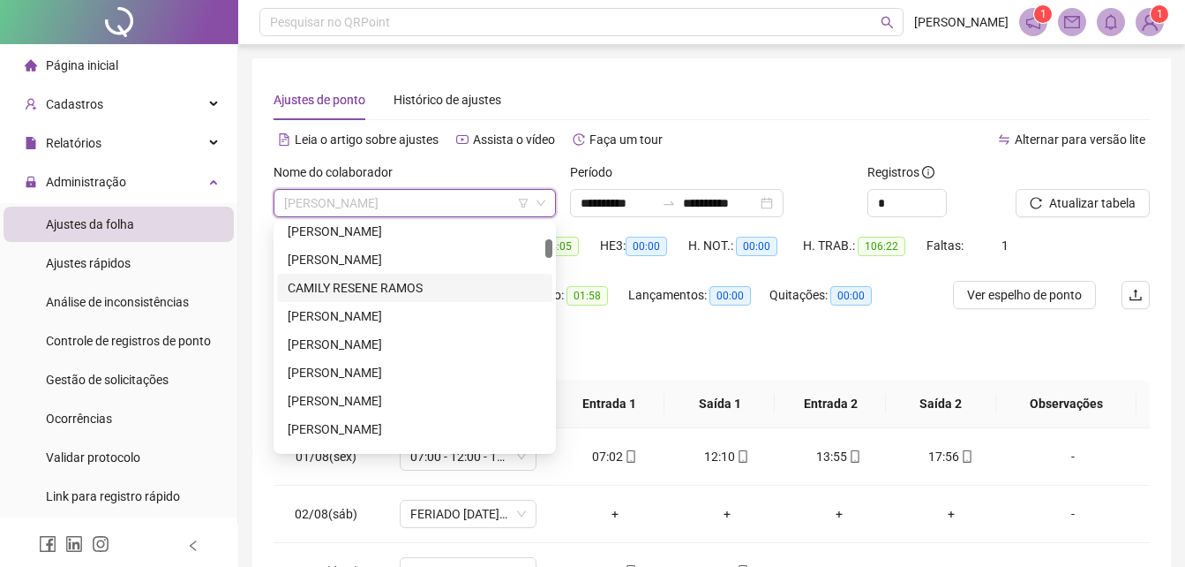
click at [350, 285] on div "CAMILY RESENE RAMOS" at bounding box center [415, 287] width 254 height 19
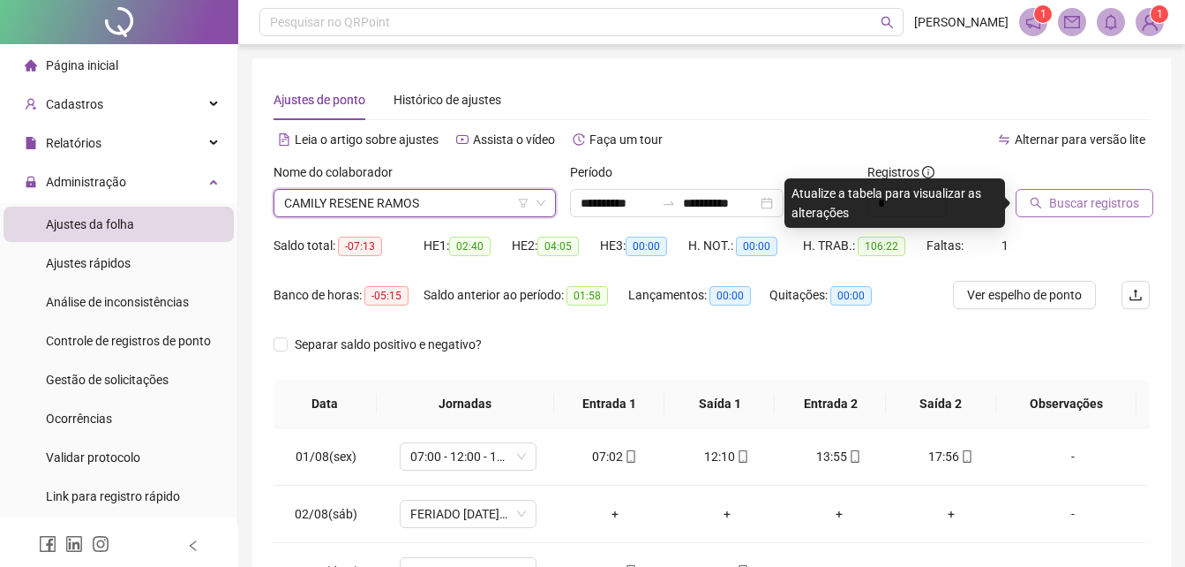
click at [1064, 204] on span "Buscar registros" at bounding box center [1094, 202] width 90 height 19
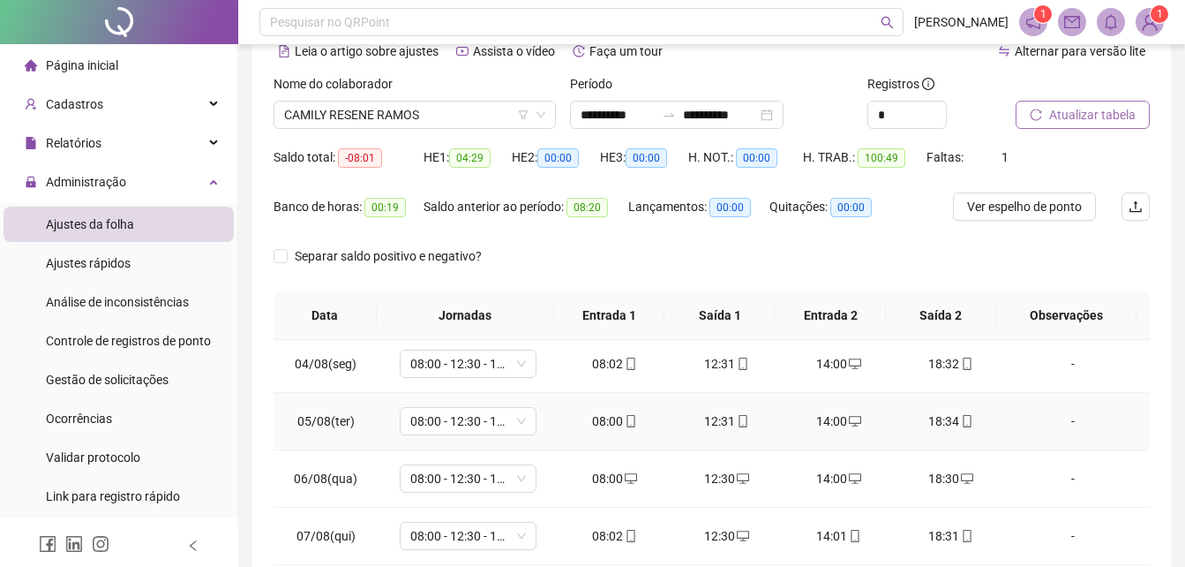
click at [961, 425] on icon "mobile" at bounding box center [967, 421] width 12 height 12
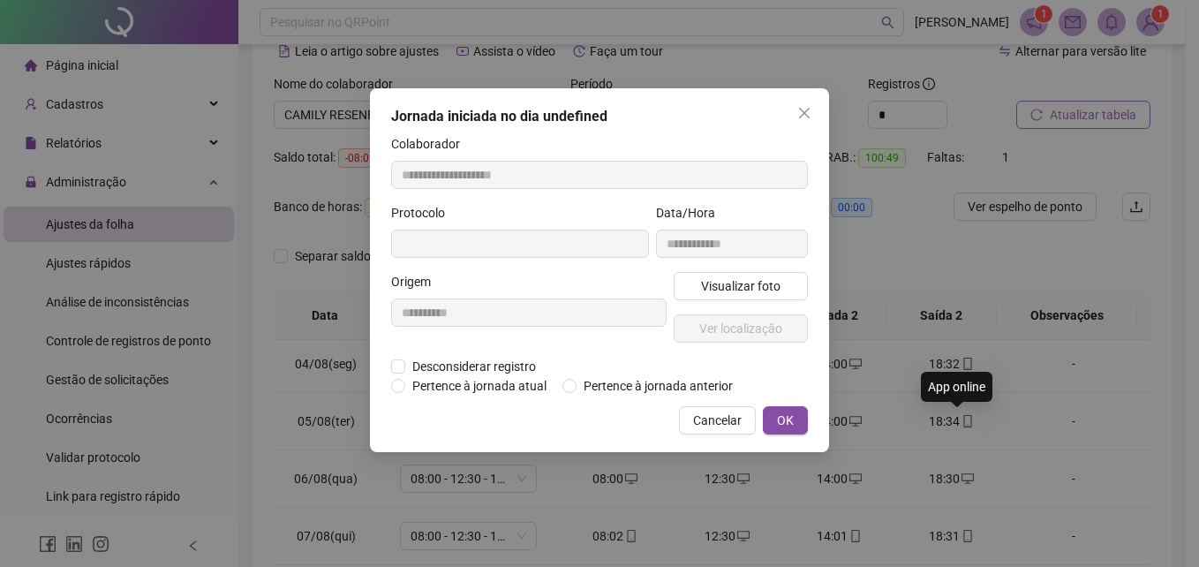
type input "**********"
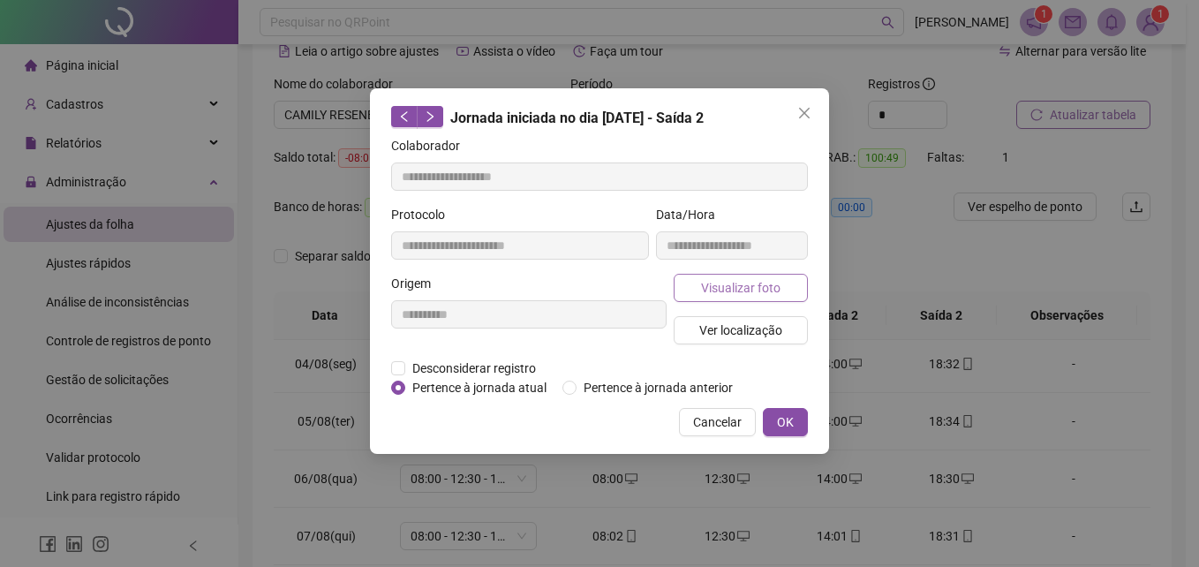
click at [757, 296] on span "Visualizar foto" at bounding box center [740, 287] width 79 height 19
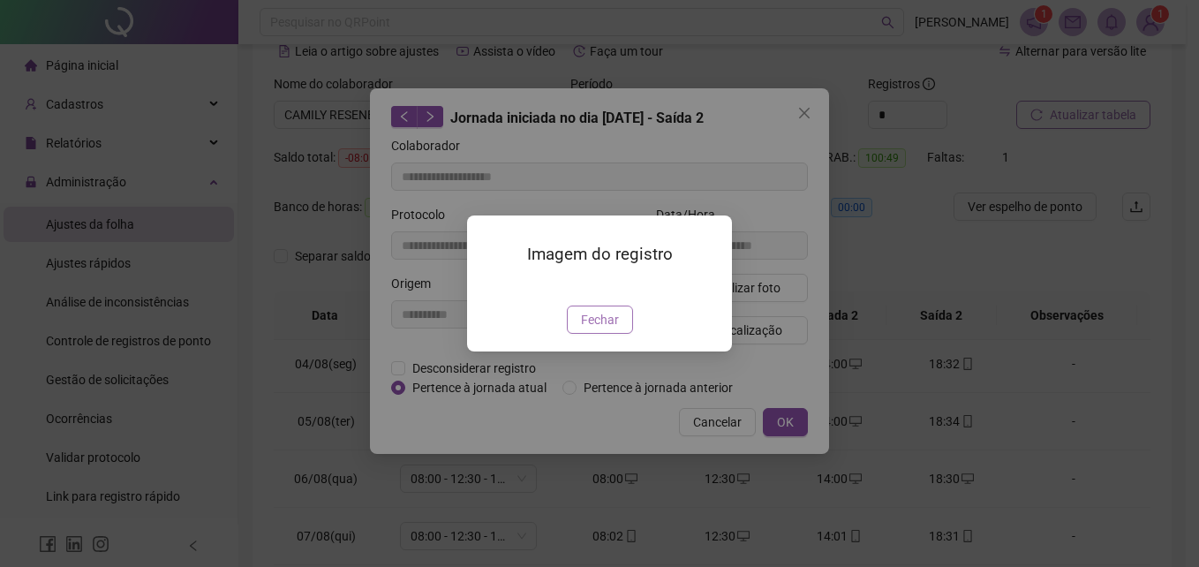
click at [585, 329] on span "Fechar" at bounding box center [600, 319] width 38 height 19
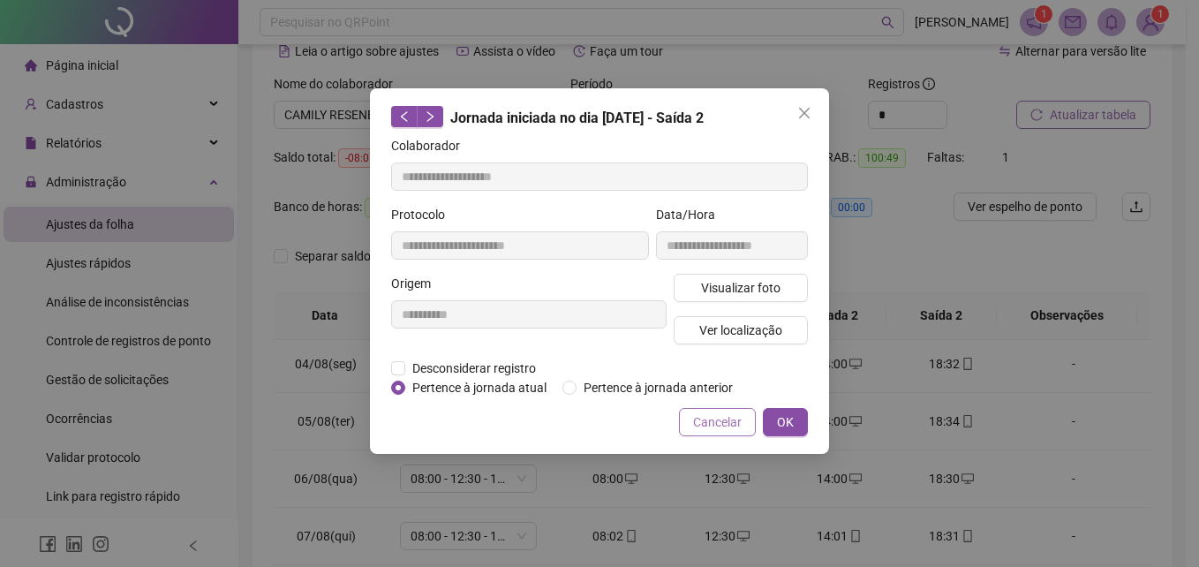
click at [713, 416] on span "Cancelar" at bounding box center [717, 421] width 49 height 19
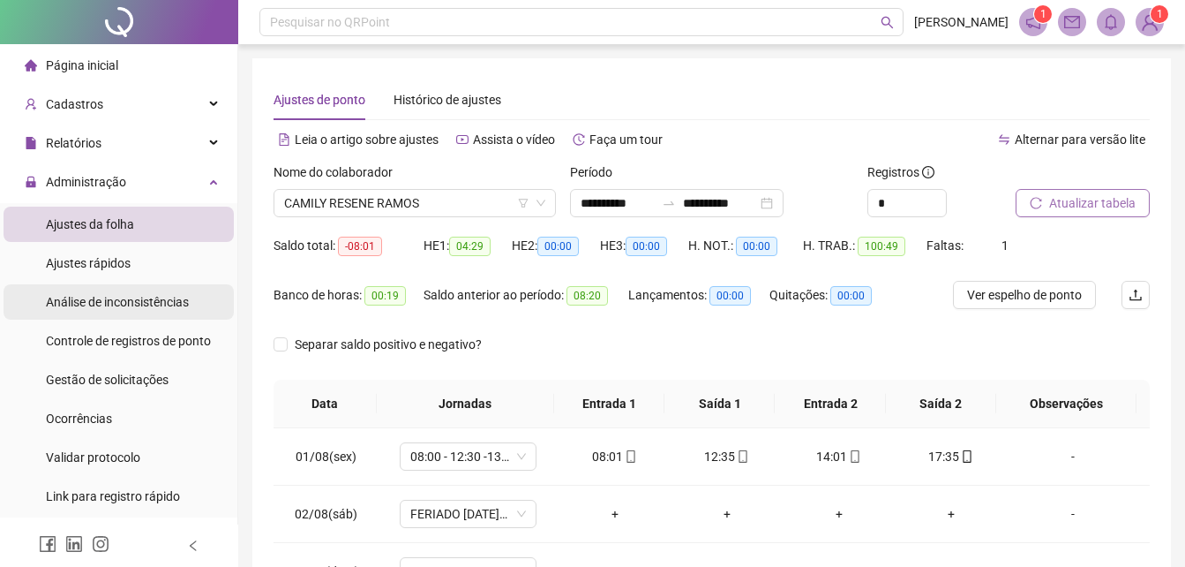
scroll to position [88, 0]
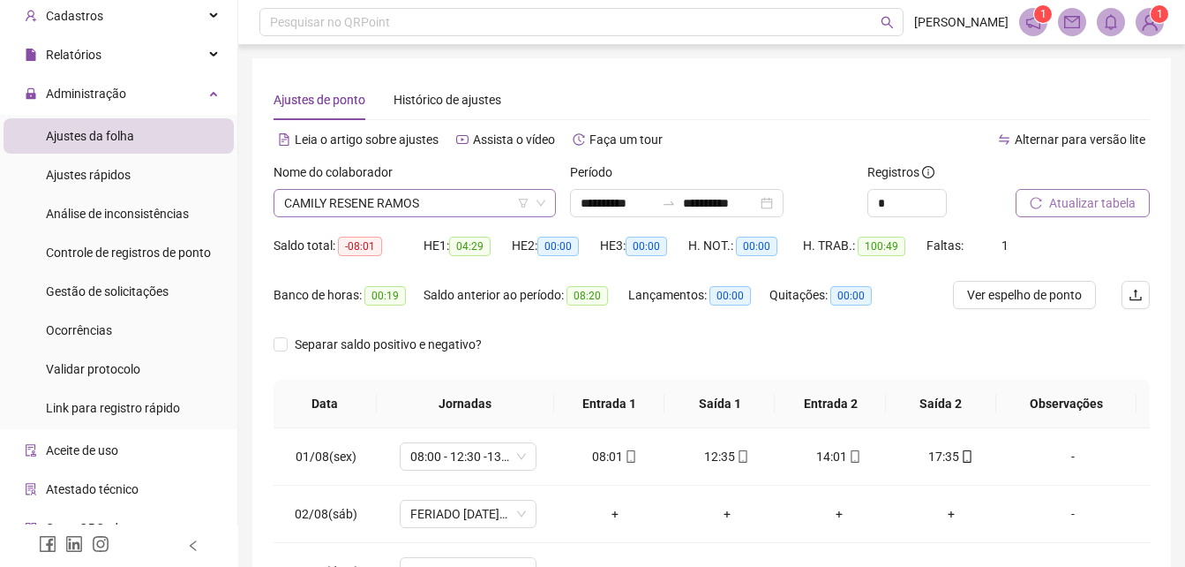
click at [426, 207] on span "CAMILY RESENE RAMOS" at bounding box center [414, 203] width 261 height 26
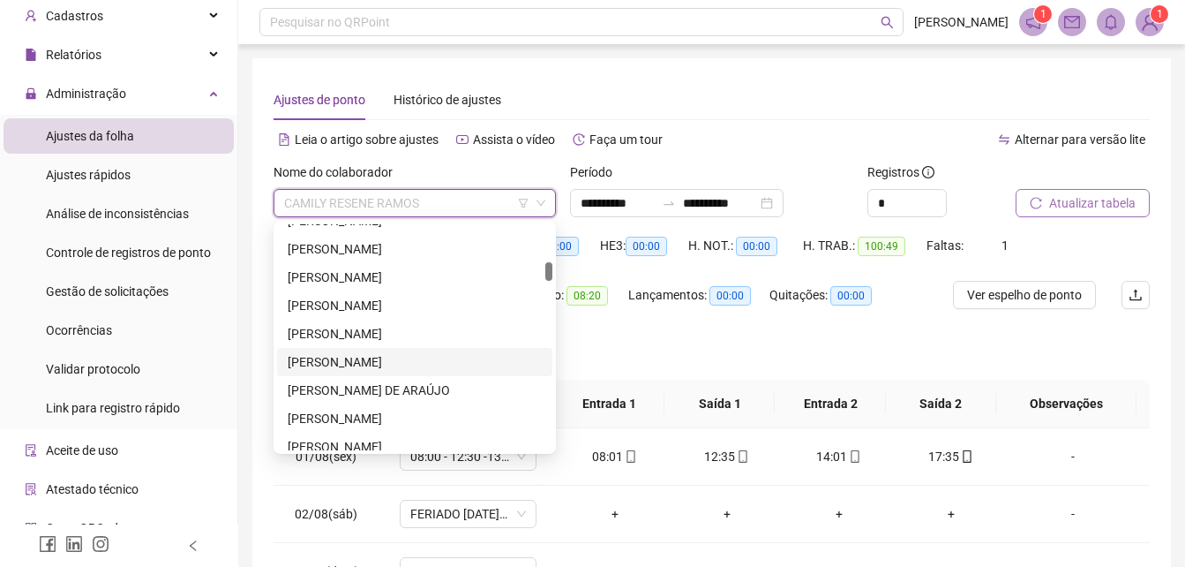
scroll to position [530, 0]
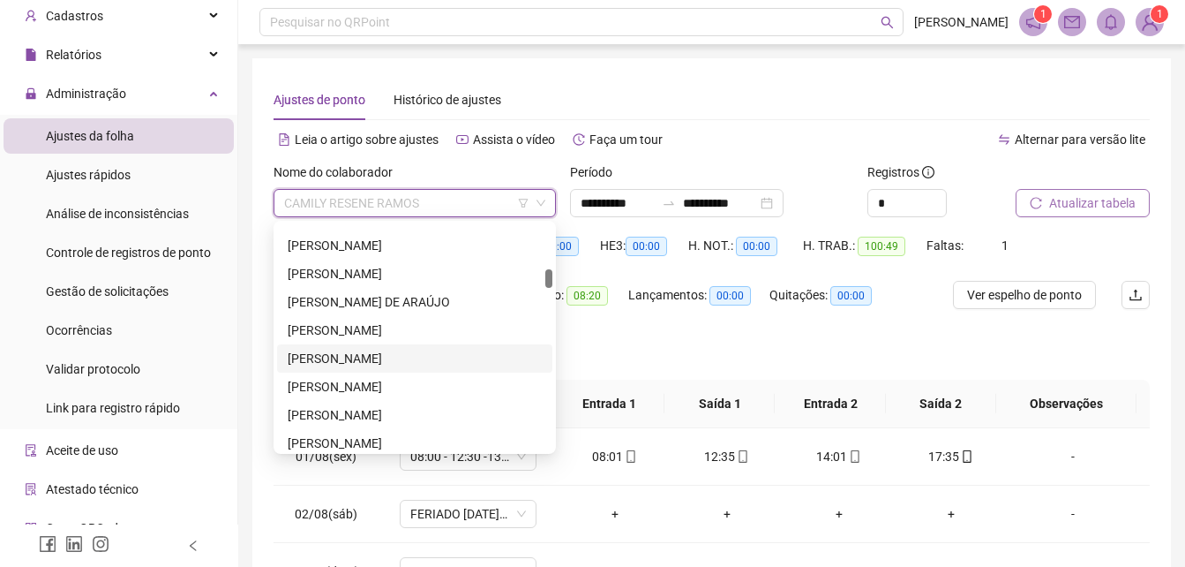
click at [380, 352] on div "[PERSON_NAME]" at bounding box center [415, 358] width 254 height 19
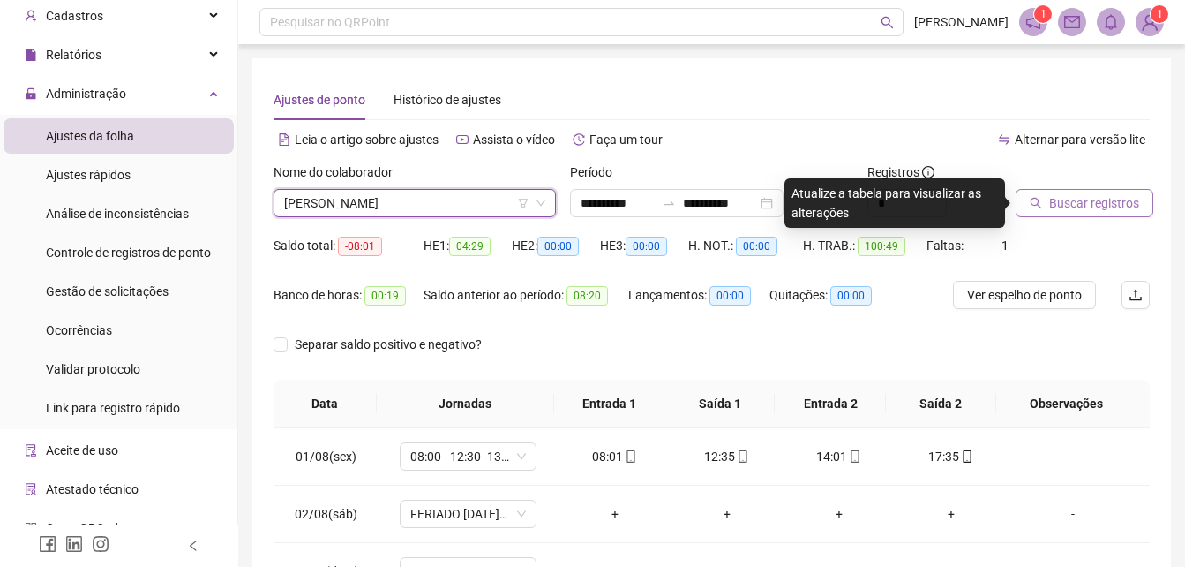
click at [1079, 202] on span "Buscar registros" at bounding box center [1094, 202] width 90 height 19
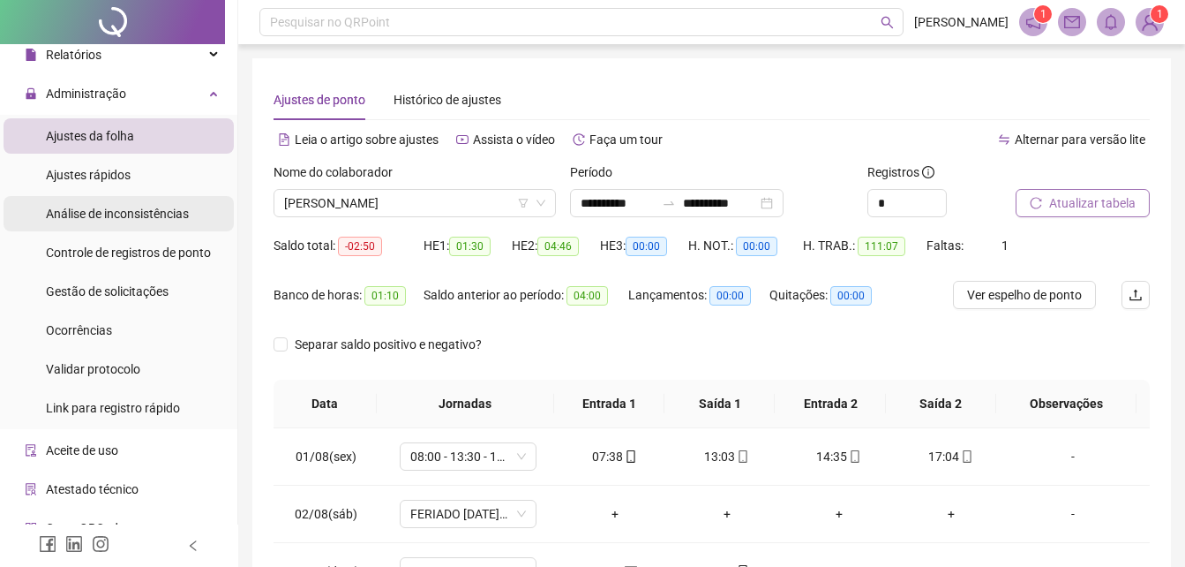
scroll to position [0, 0]
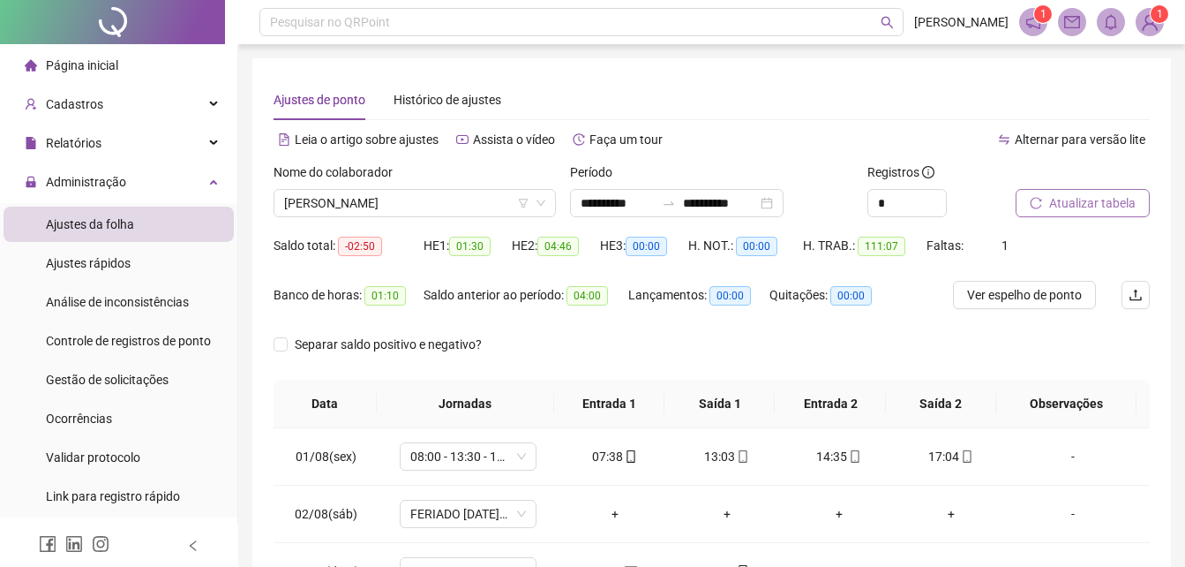
click at [113, 77] on div "Página inicial" at bounding box center [72, 65] width 94 height 35
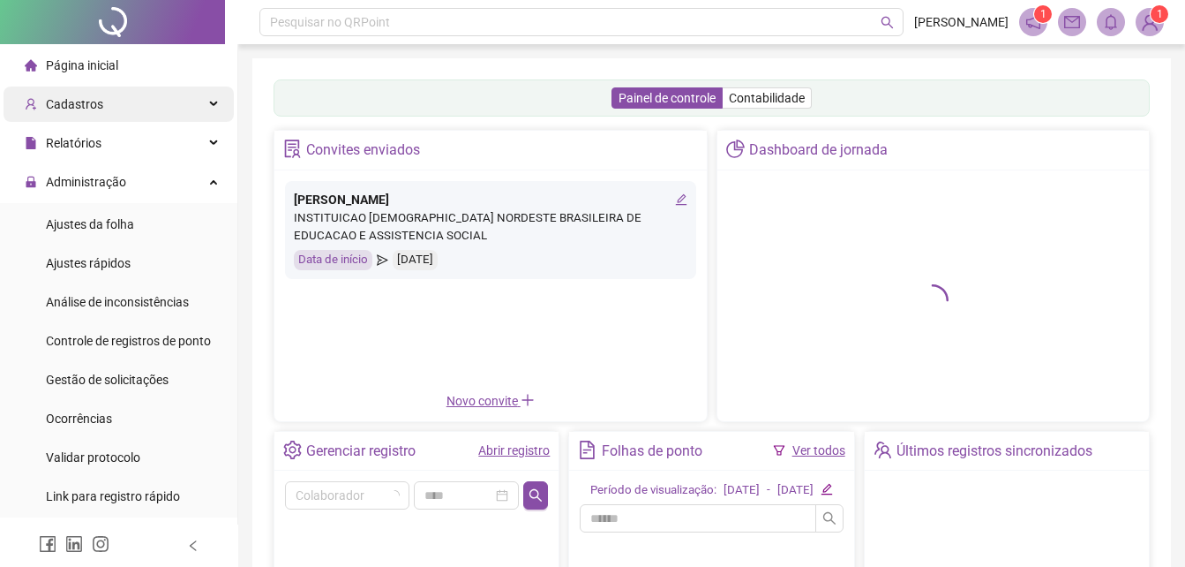
click at [130, 111] on div "Cadastros" at bounding box center [119, 103] width 230 height 35
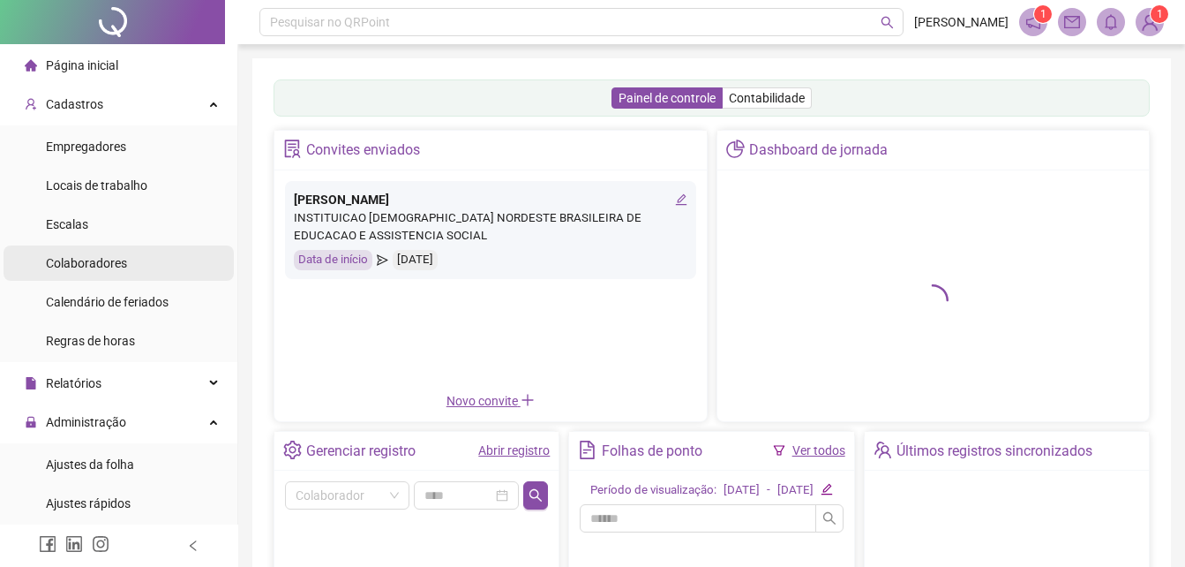
click at [153, 262] on li "Colaboradores" at bounding box center [119, 262] width 230 height 35
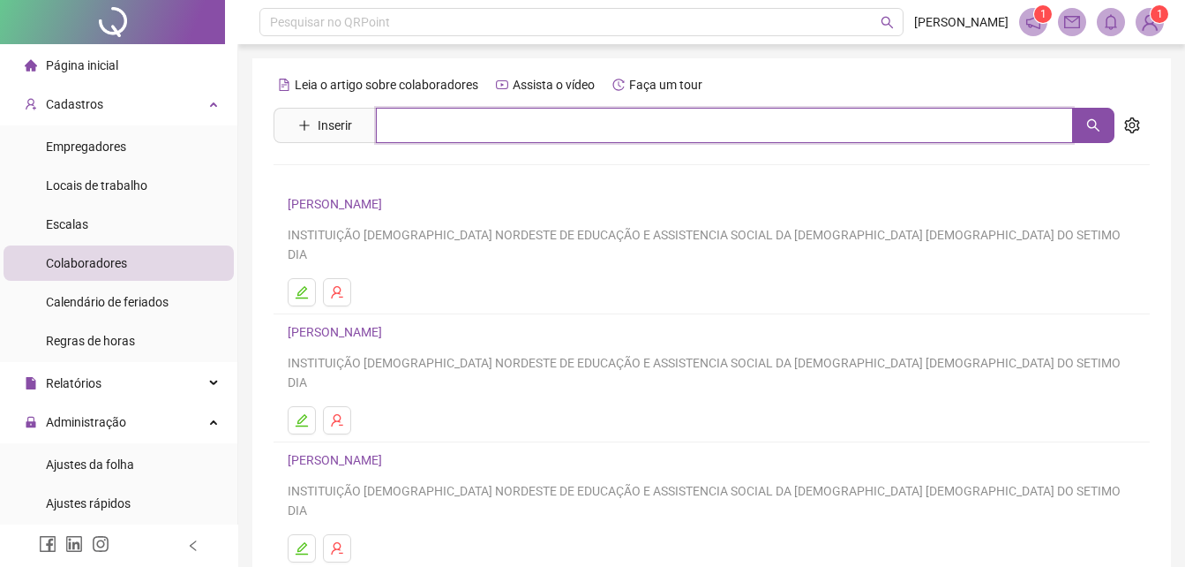
click at [422, 141] on input "text" at bounding box center [724, 125] width 697 height 35
click at [1087, 126] on icon "search" at bounding box center [1093, 125] width 14 height 14
type input "******"
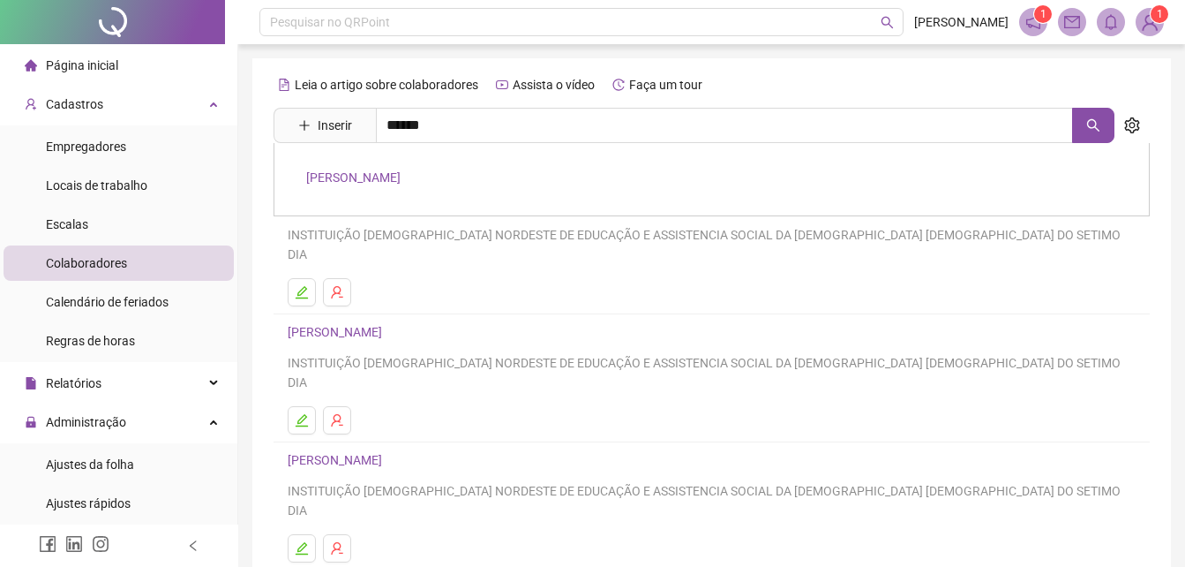
click at [401, 171] on link "[PERSON_NAME]" at bounding box center [353, 177] width 94 height 14
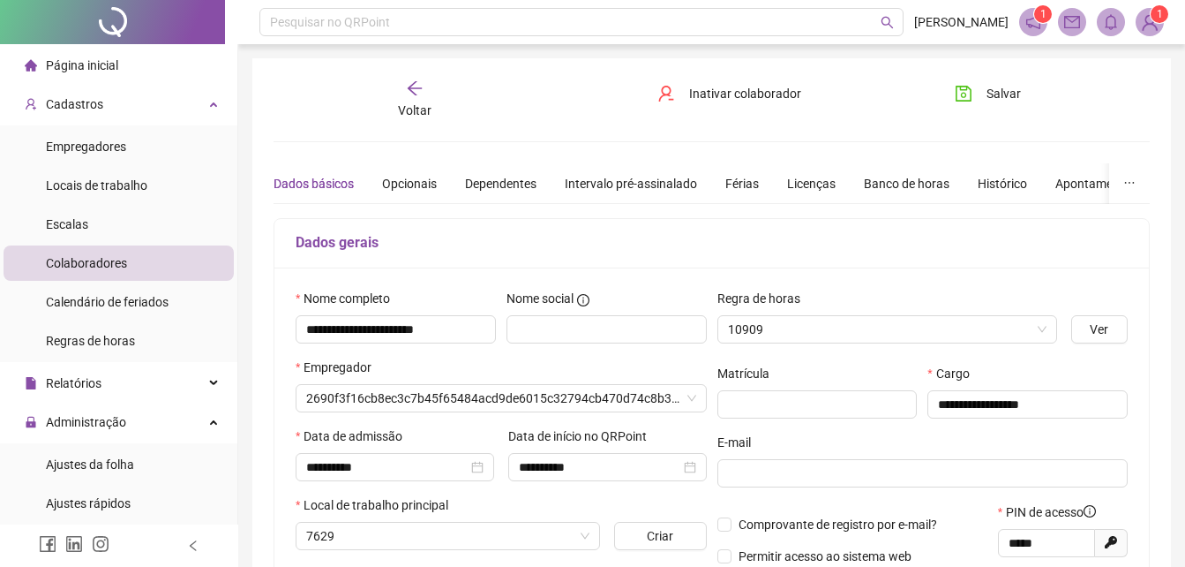
type input "**********"
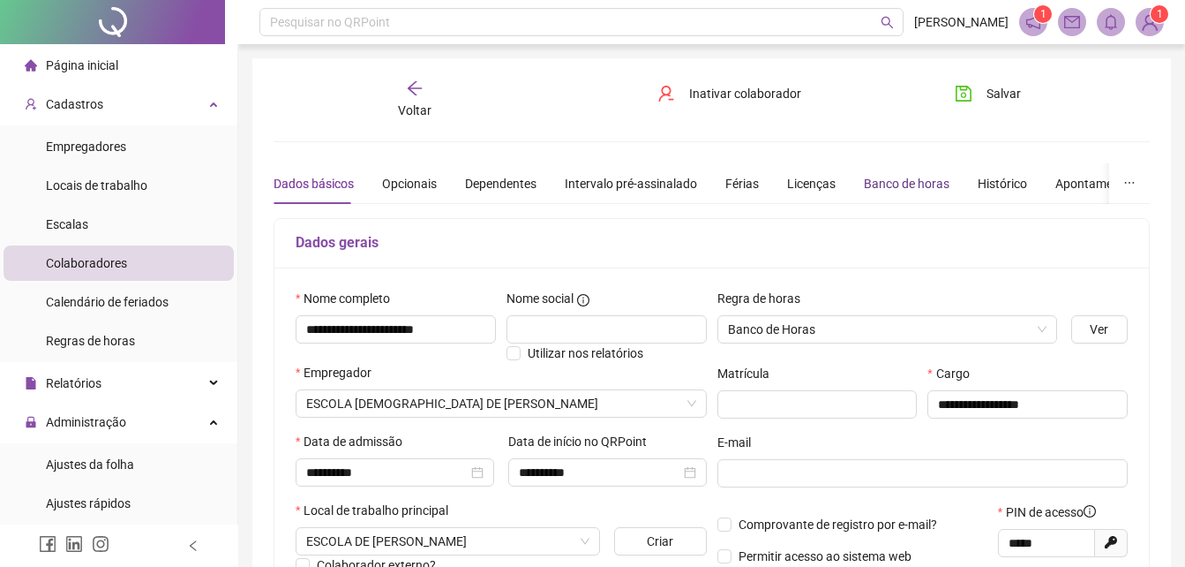
click at [867, 185] on div "Banco de horas" at bounding box center [907, 183] width 86 height 19
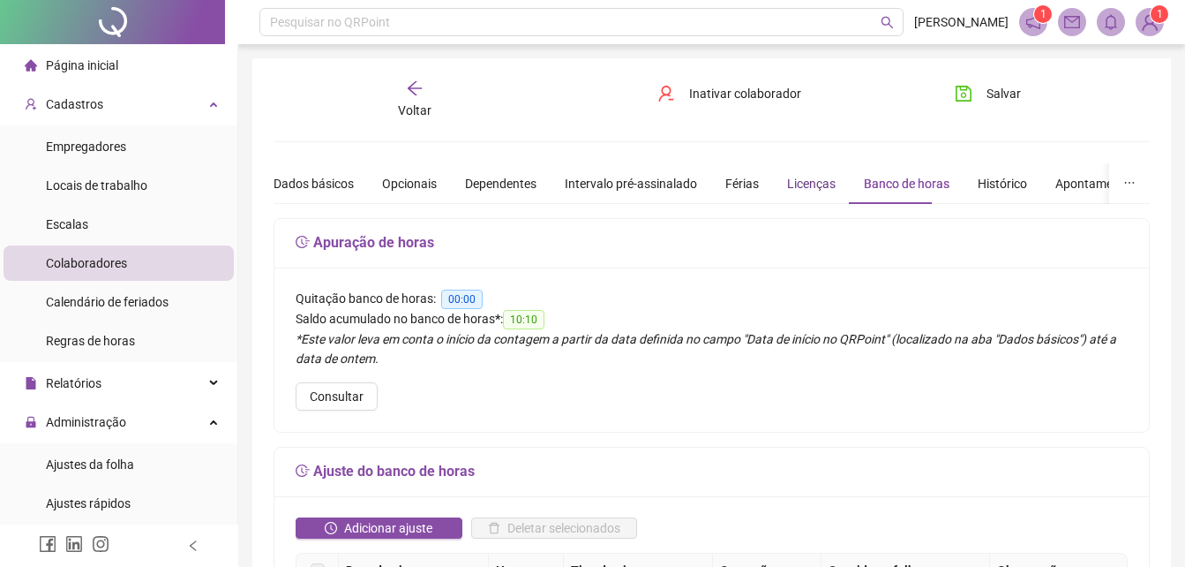
click at [793, 185] on div "Licenças" at bounding box center [811, 183] width 49 height 19
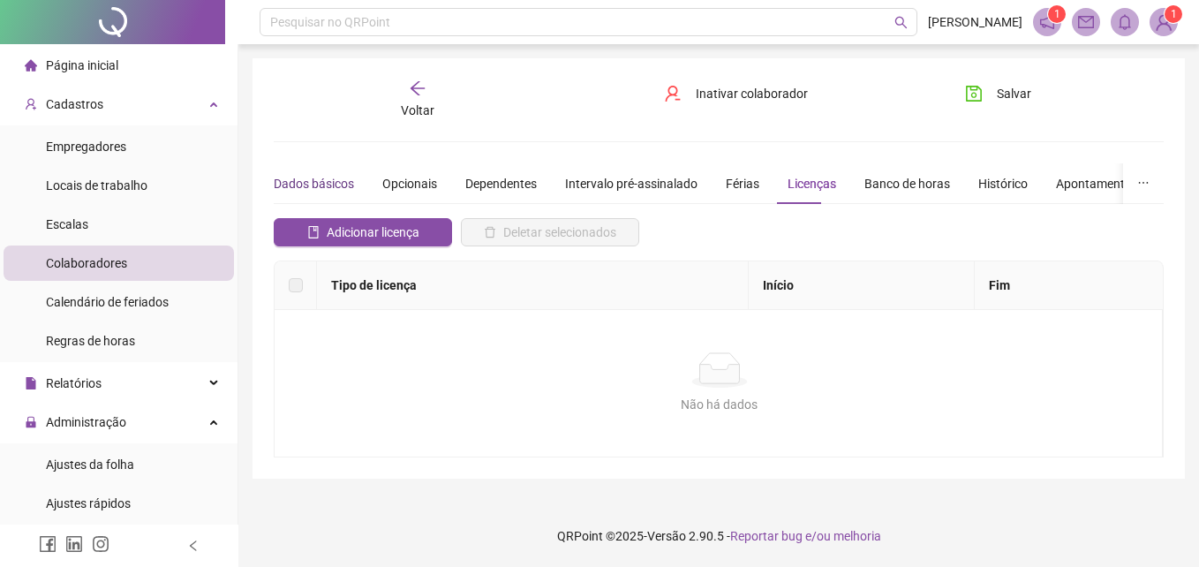
click at [331, 182] on div "Dados básicos" at bounding box center [314, 183] width 80 height 19
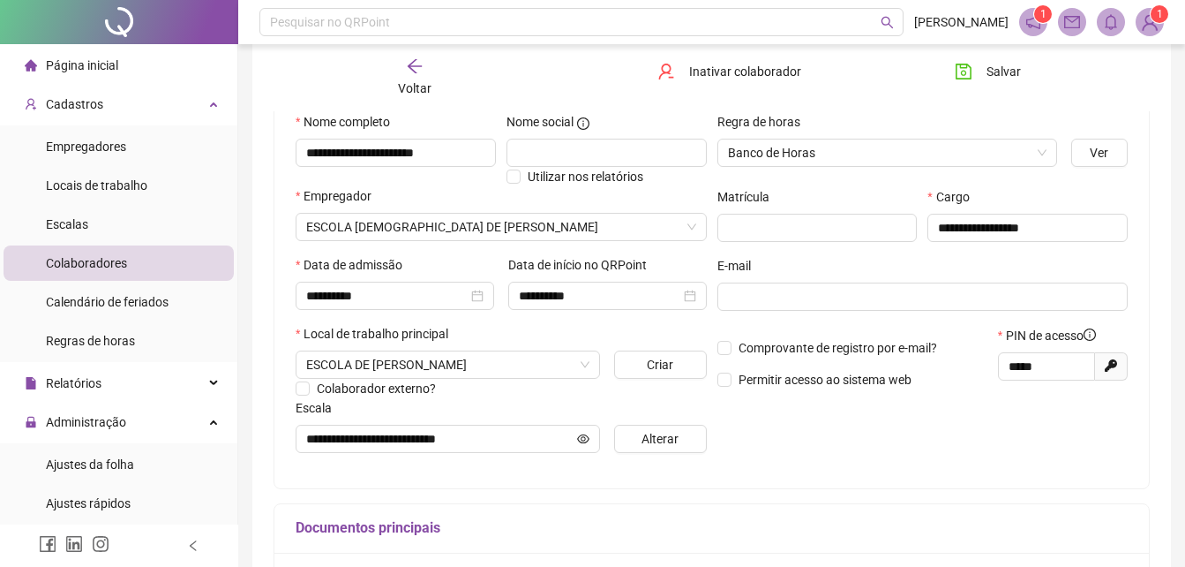
scroll to position [265, 0]
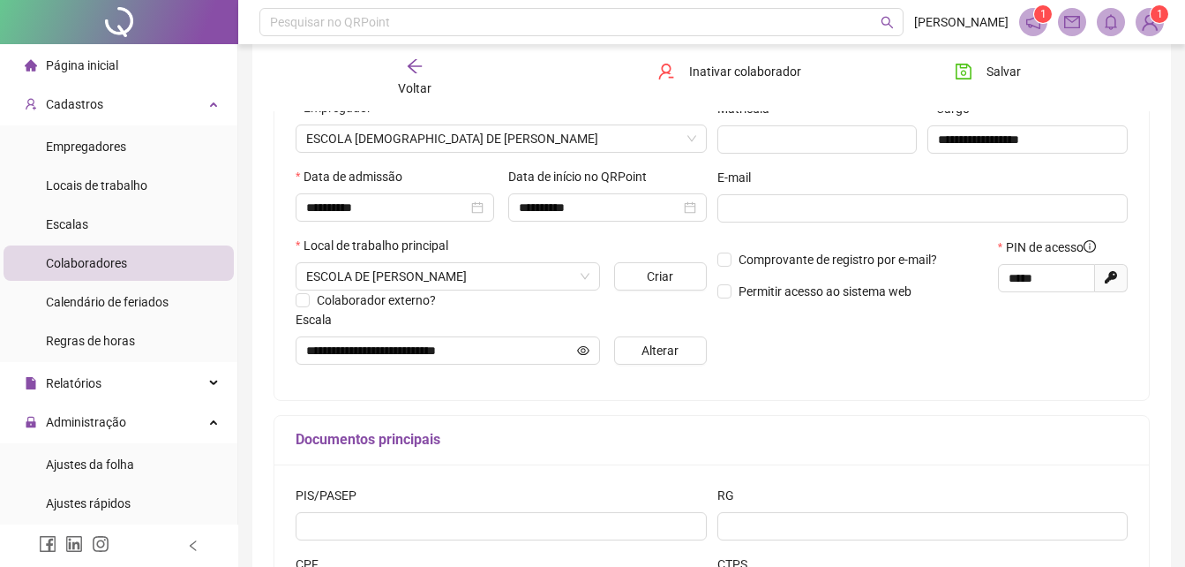
click at [122, 55] on li "Página inicial" at bounding box center [119, 65] width 230 height 35
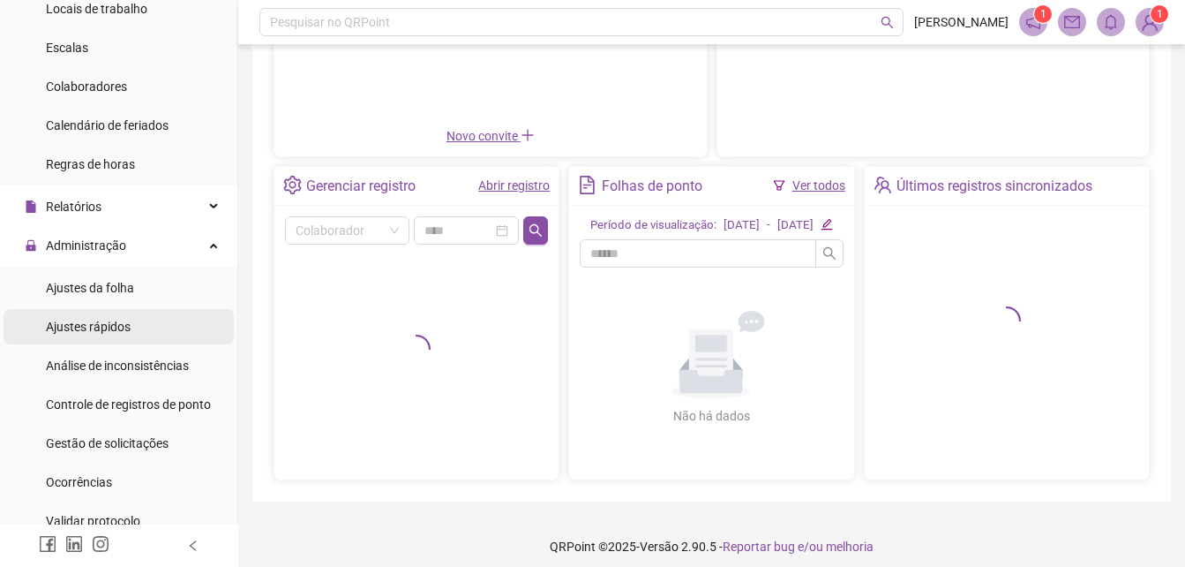
scroll to position [353, 0]
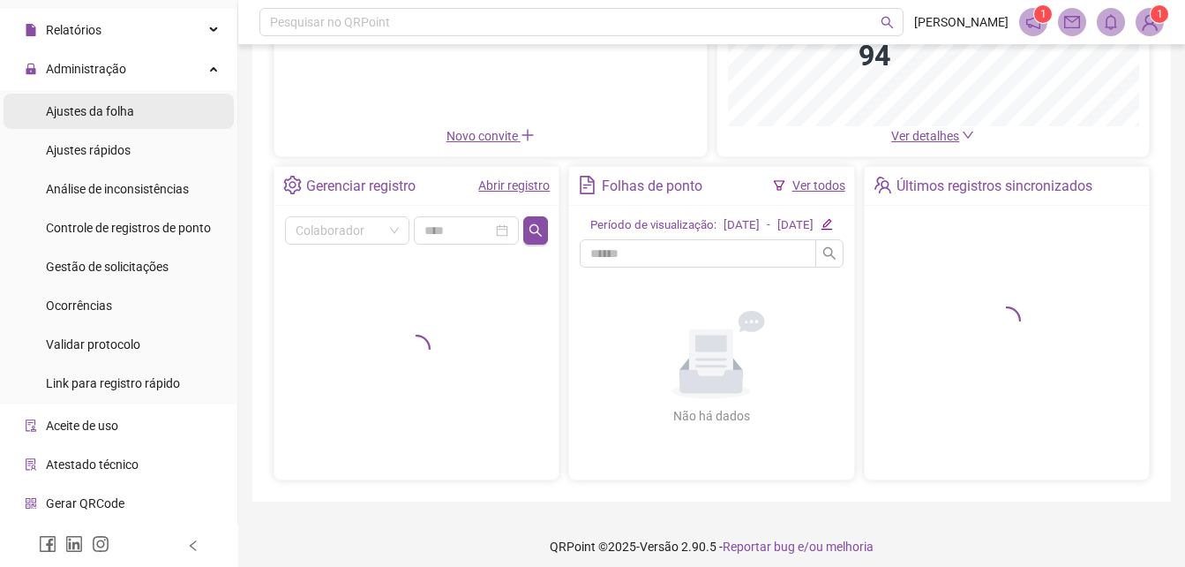
click at [117, 117] on span "Ajustes da folha" at bounding box center [90, 111] width 88 height 14
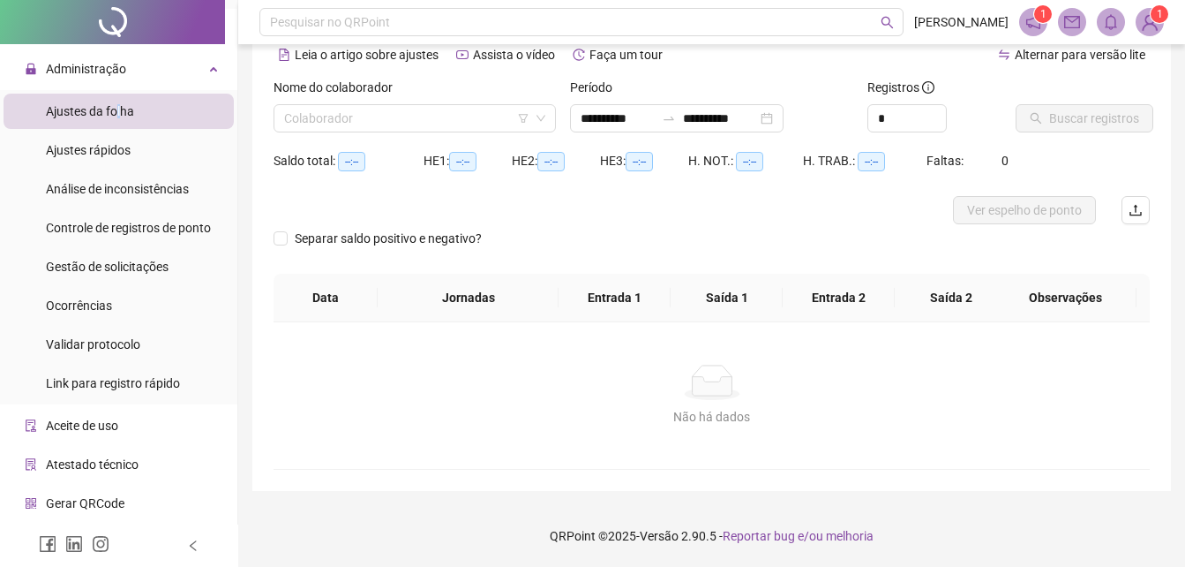
scroll to position [85, 0]
type input "**********"
click at [373, 127] on input "search" at bounding box center [406, 118] width 245 height 26
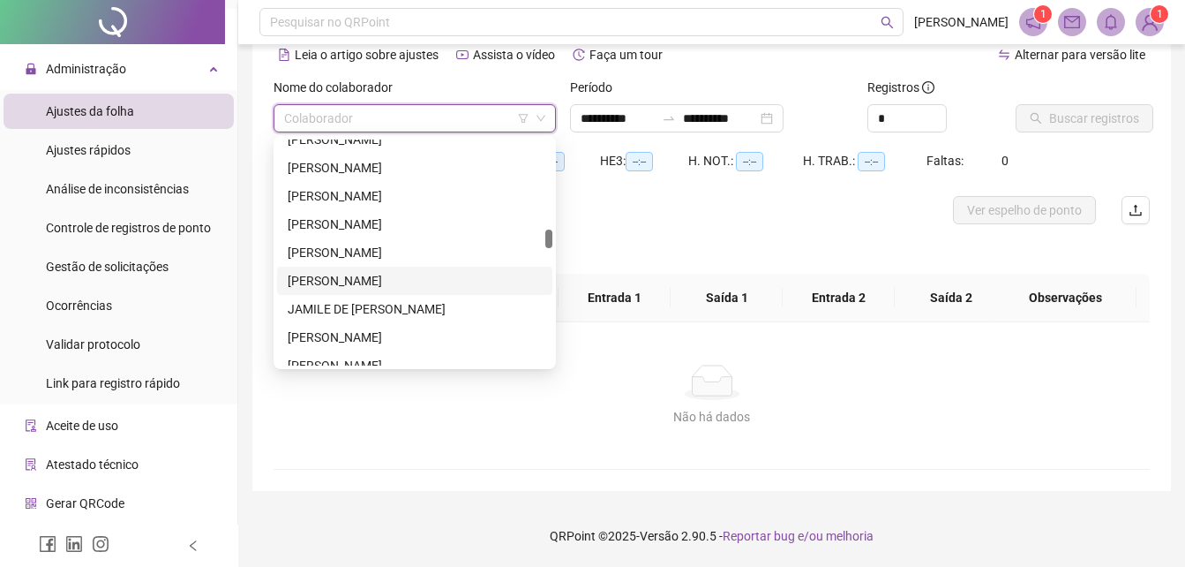
scroll to position [1147, 0]
